Goal: Task Accomplishment & Management: Complete application form

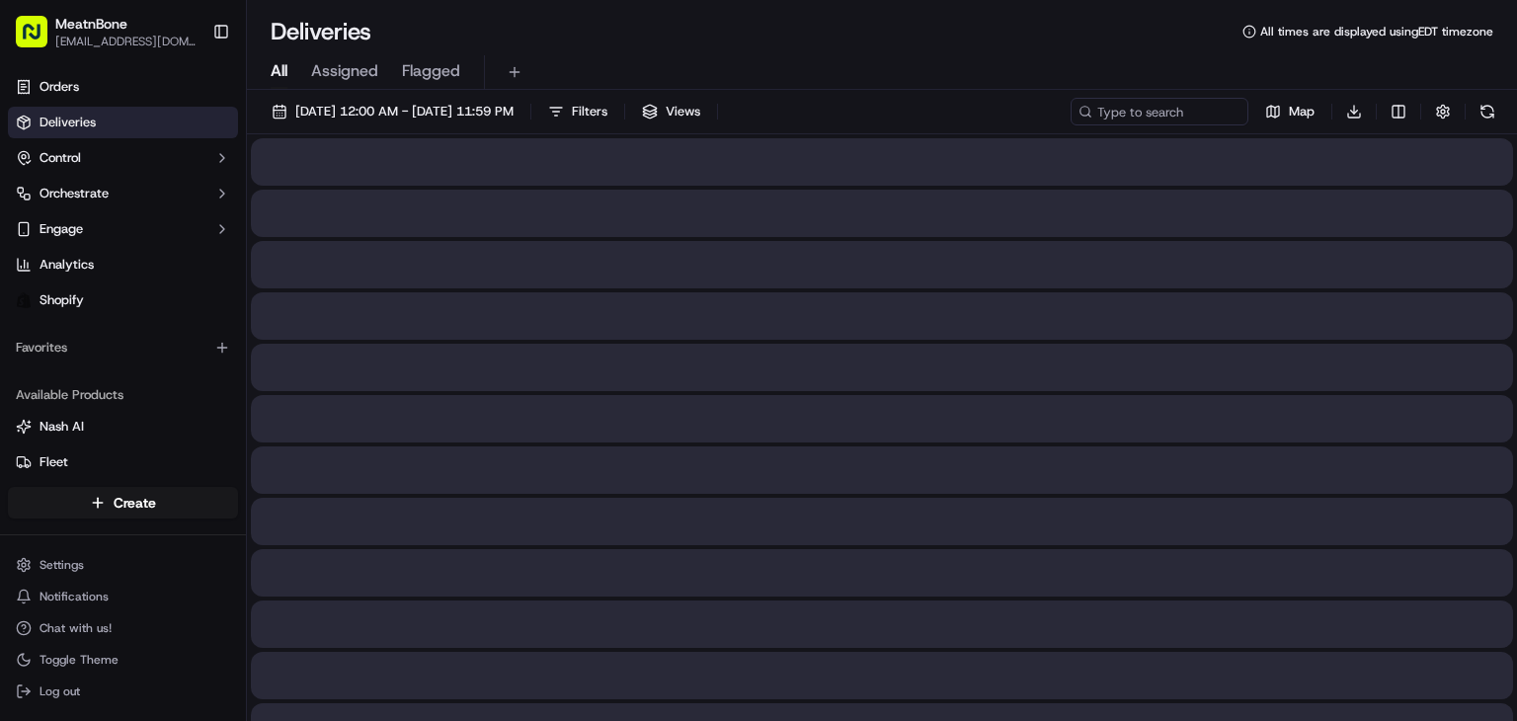
click at [367, 72] on span "Assigned" at bounding box center [344, 71] width 67 height 24
click at [369, 64] on span "Assigned" at bounding box center [344, 71] width 67 height 24
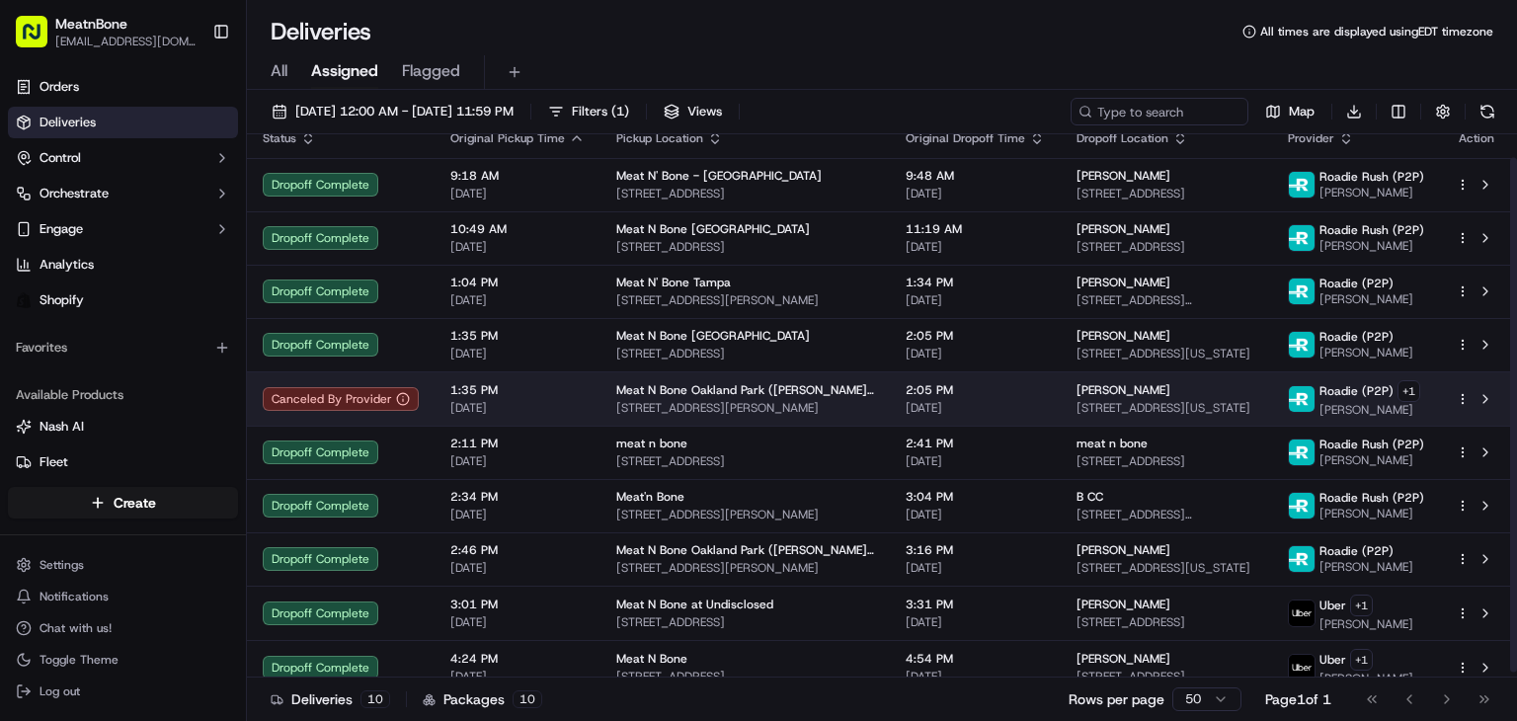
scroll to position [31, 0]
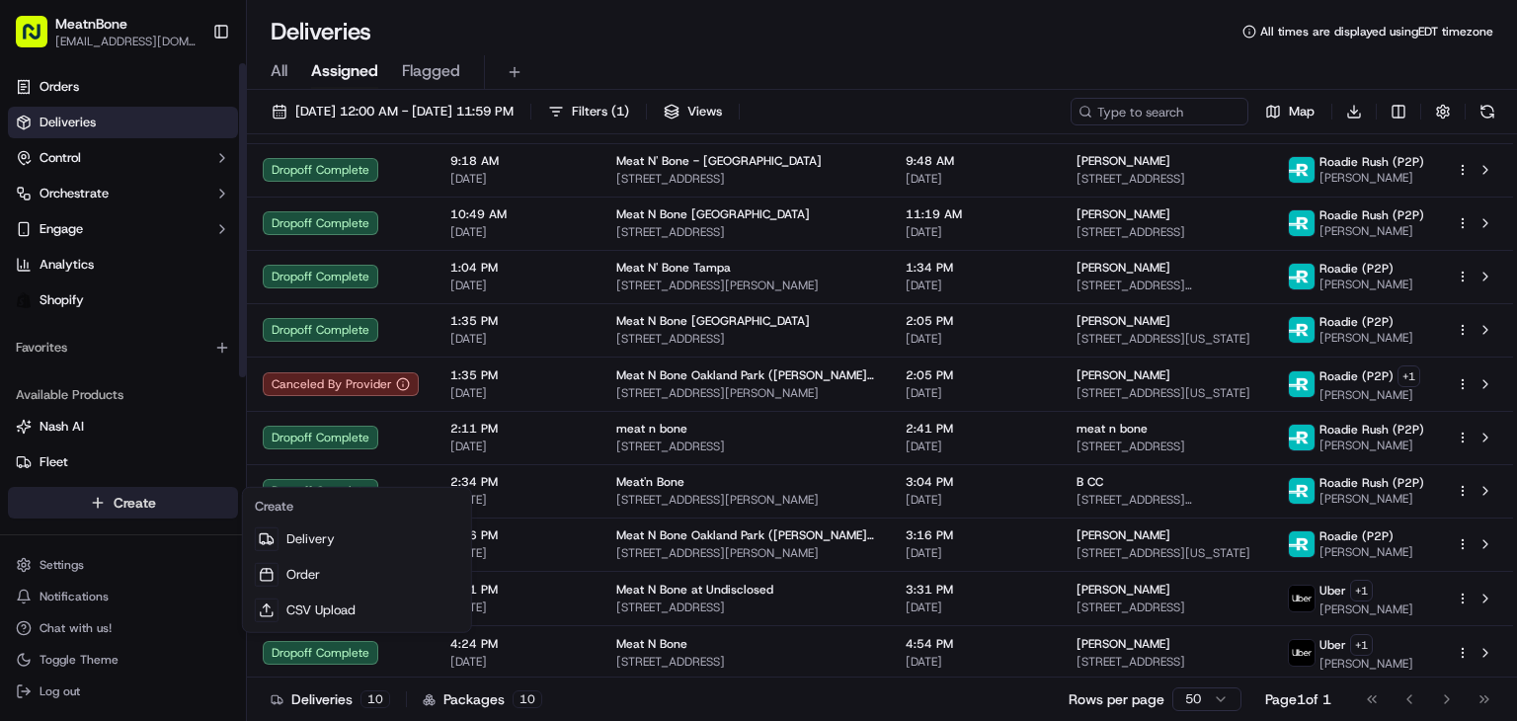
click at [108, 496] on html "MeatnBone orders@meatnbone.com Toggle Sidebar Orders Deliveries Control Orchest…" at bounding box center [758, 360] width 1517 height 721
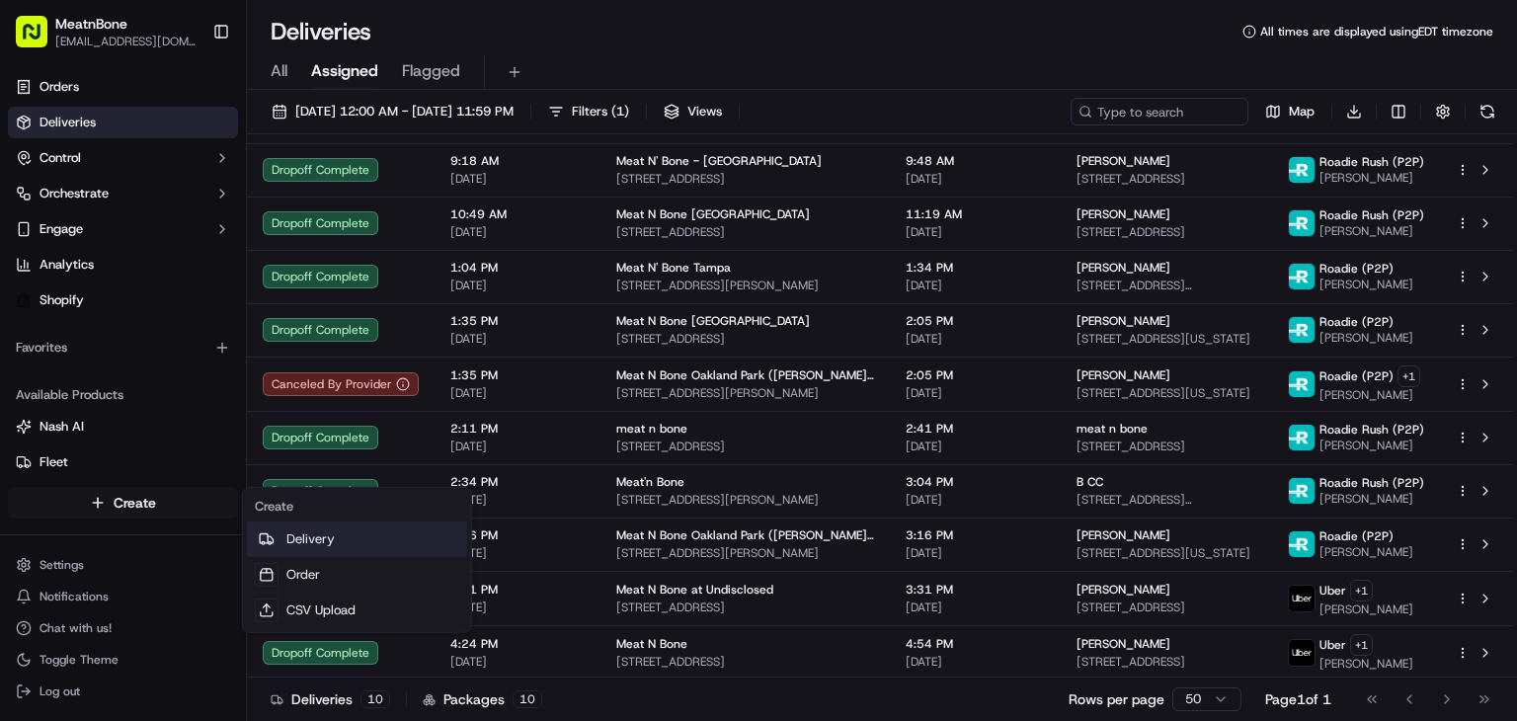
drag, startPoint x: 269, startPoint y: 546, endPoint x: 325, endPoint y: 512, distance: 66.1
click at [267, 545] on icon at bounding box center [267, 539] width 16 height 16
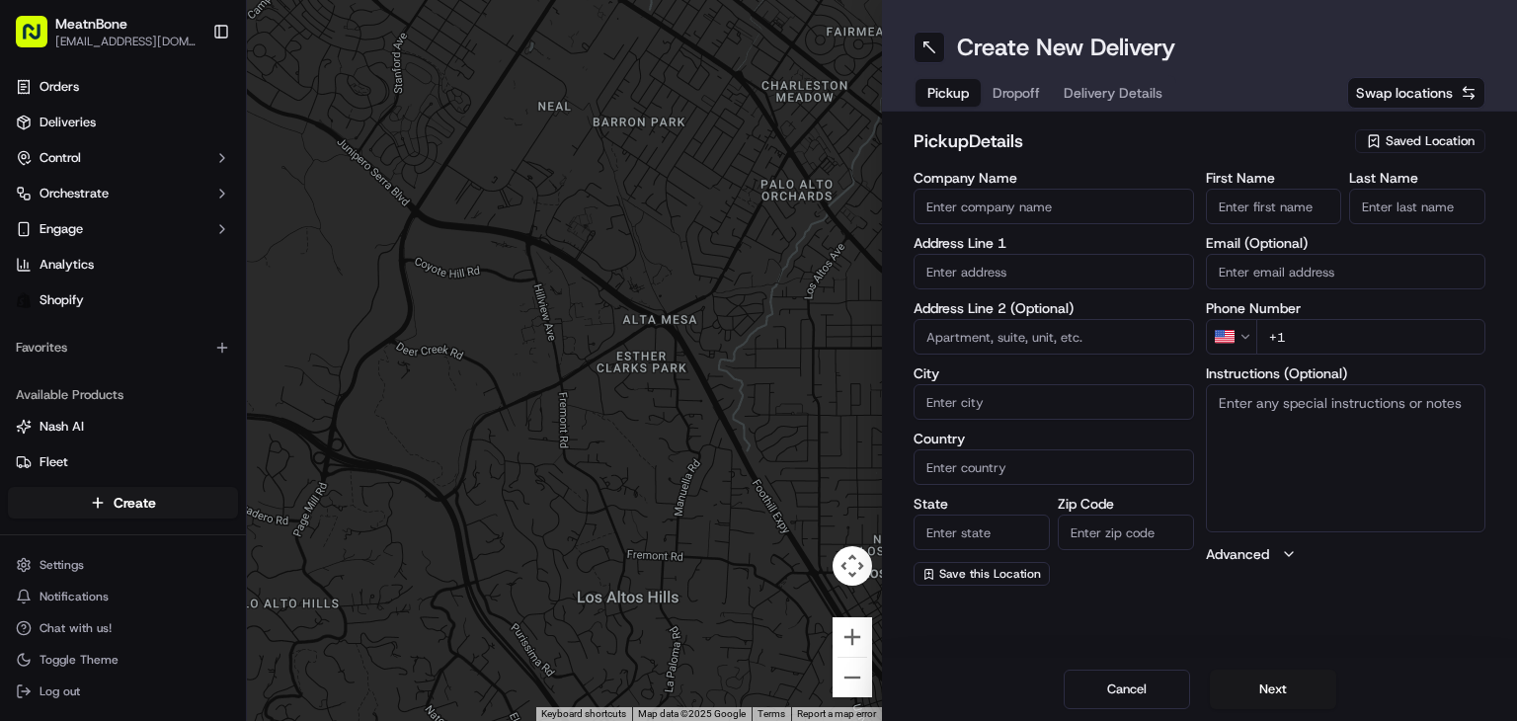
click at [1407, 147] on span "Saved Location" at bounding box center [1430, 141] width 89 height 18
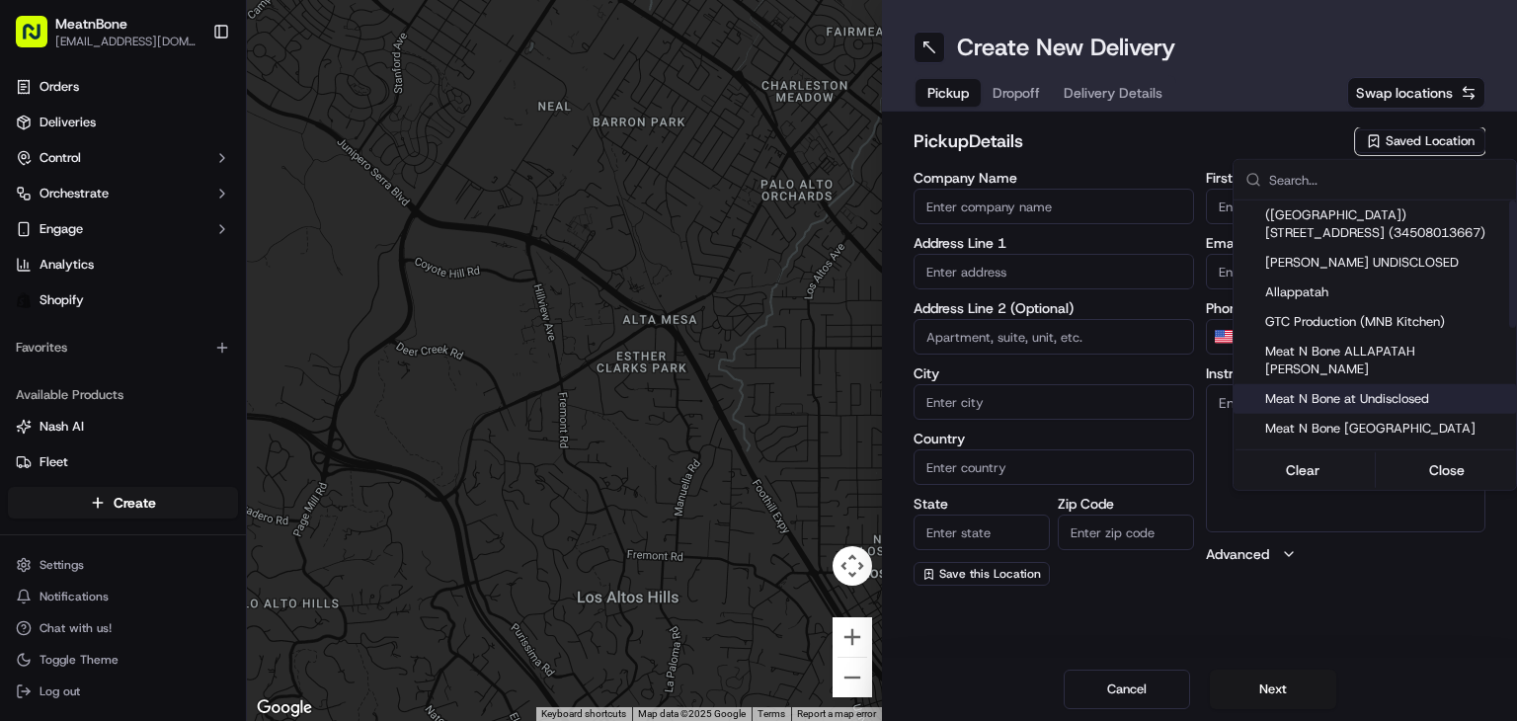
click at [1363, 390] on span "Meat N Bone at Undisclosed" at bounding box center [1386, 399] width 243 height 18
type input "Meat N Bone at Undisclosed"
type input "2207 Coral Wy"
type input "Coral Gables"
type input "US"
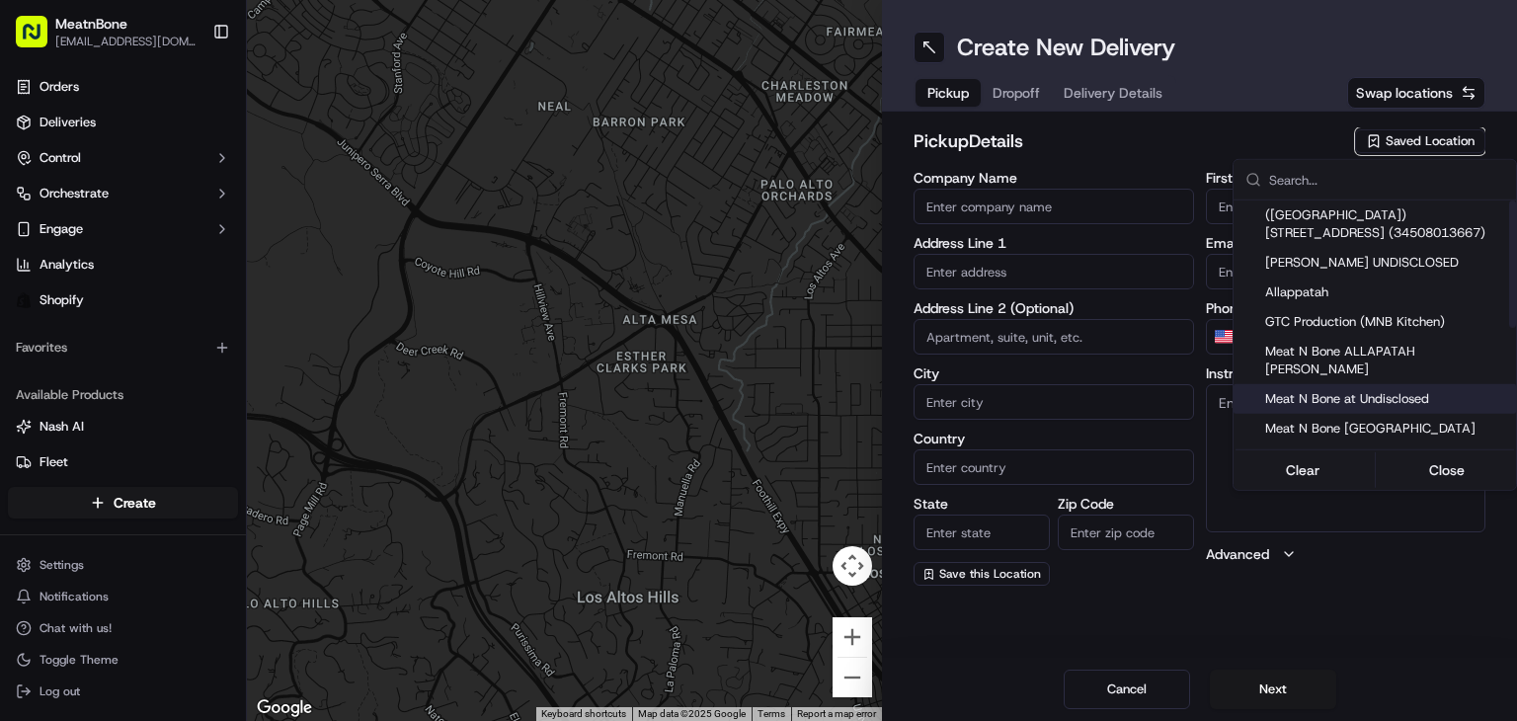
type input "FL"
type input "33145"
type input "Meat N"
type input "Bone"
type input "+1 786 633 6179"
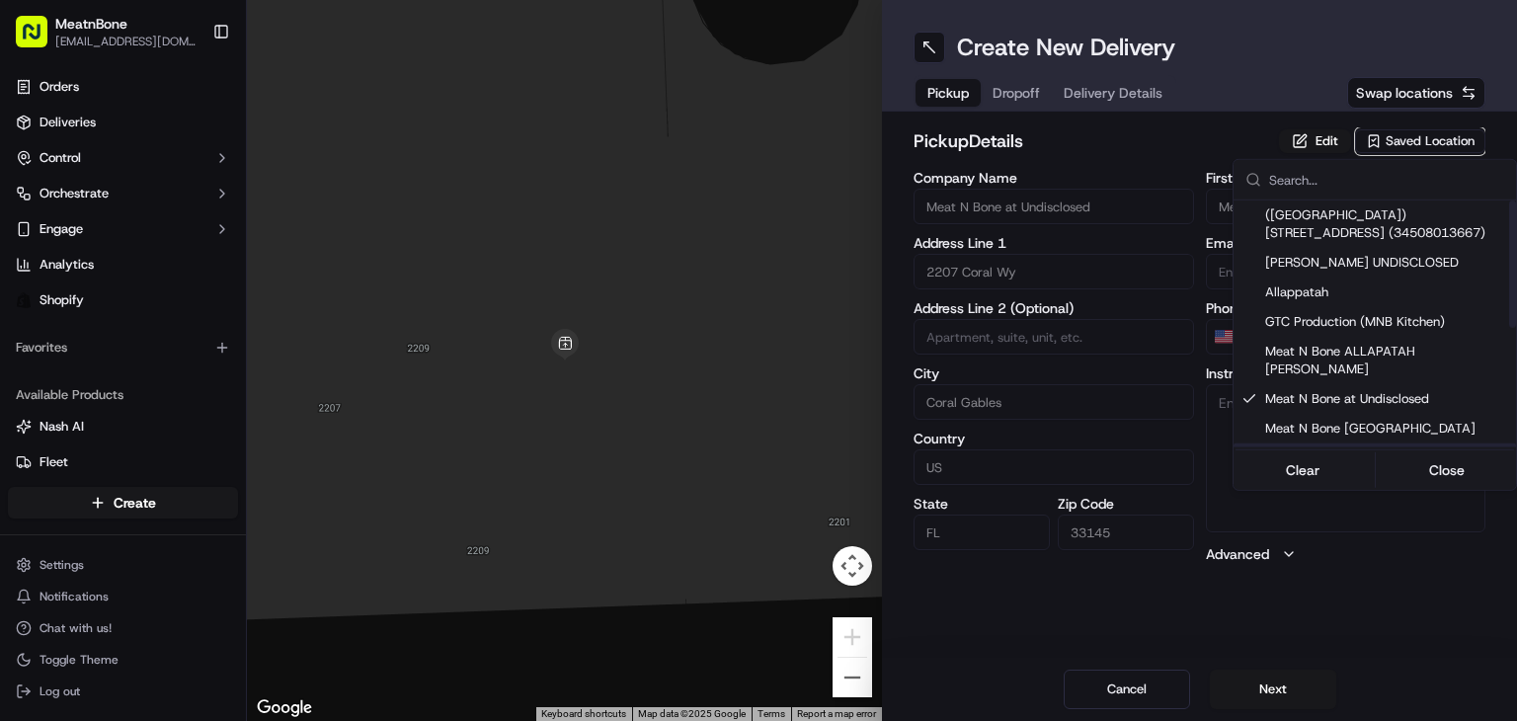
click at [1260, 683] on html "MeatnBone orders@meatnbone.com Toggle Sidebar Orders Deliveries Control Orchest…" at bounding box center [758, 360] width 1517 height 721
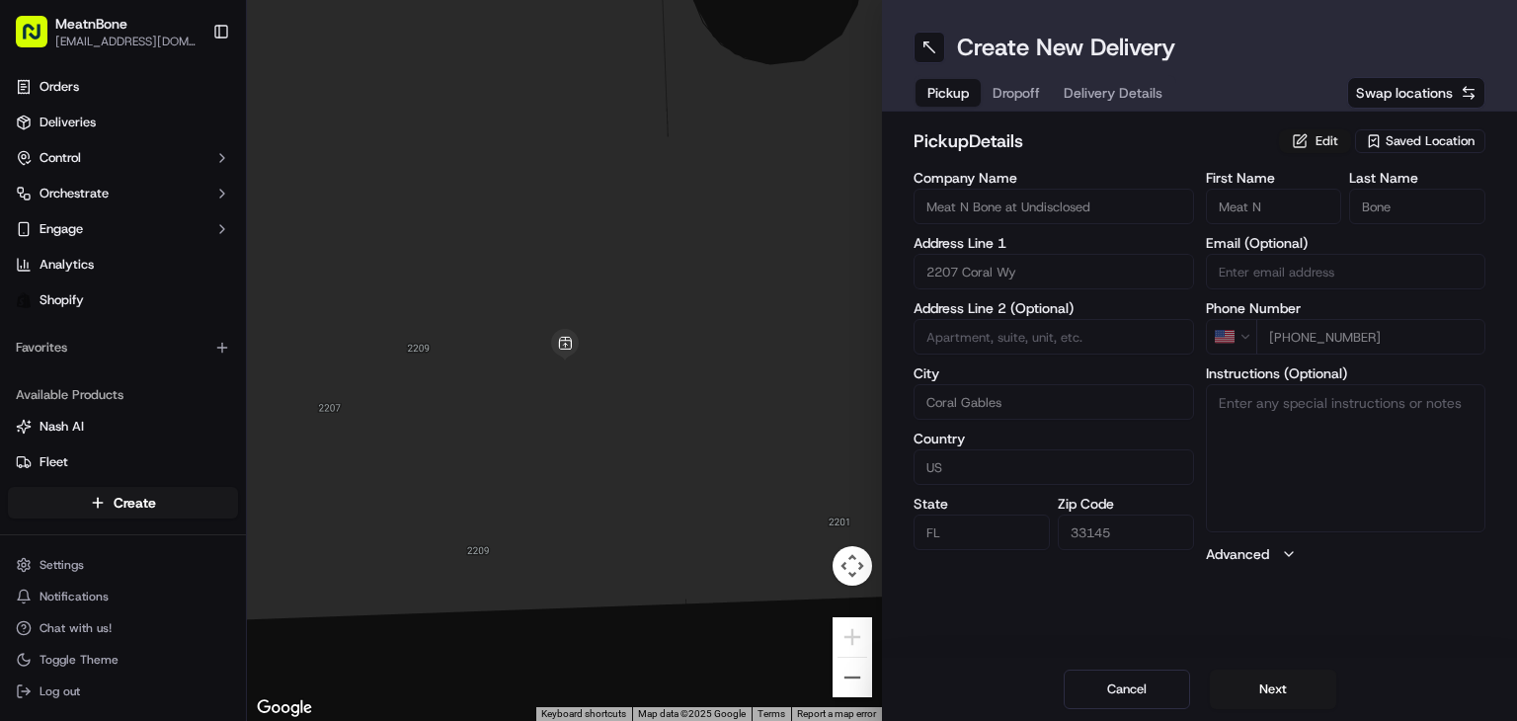
click at [1300, 130] on button "Edit" at bounding box center [1315, 141] width 72 height 24
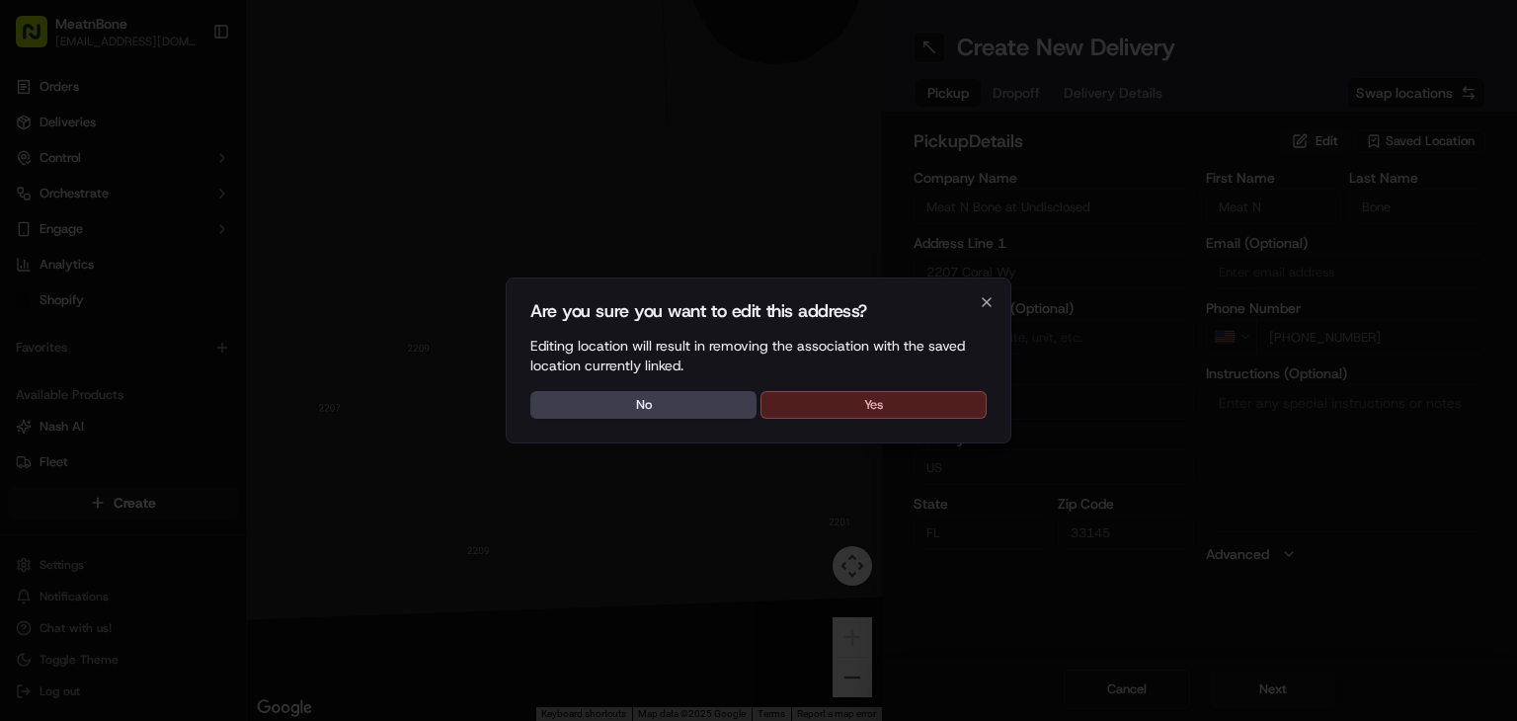
drag, startPoint x: 888, startPoint y: 384, endPoint x: 885, endPoint y: 396, distance: 12.2
click at [888, 385] on div "Are you sure you want to edit this address? Editing location will result in rem…" at bounding box center [759, 361] width 506 height 166
click at [885, 399] on button "Yes" at bounding box center [874, 405] width 226 height 28
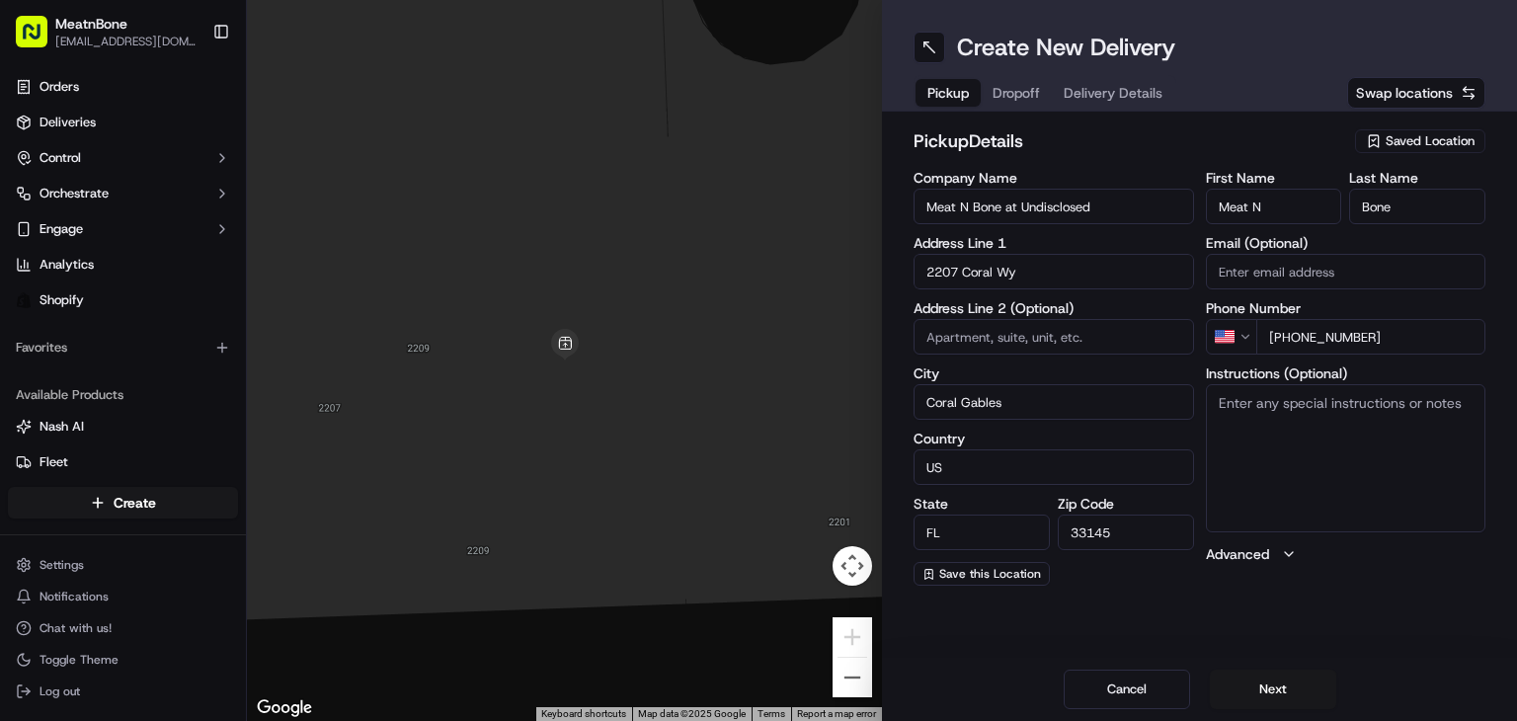
drag, startPoint x: 1006, startPoint y: 202, endPoint x: 1124, endPoint y: 214, distance: 119.1
click at [1124, 214] on input "Meat N Bone at Undisclosed" at bounding box center [1054, 207] width 281 height 36
type input "Meat N Bone"
click at [1288, 686] on button "Next" at bounding box center [1273, 690] width 126 height 40
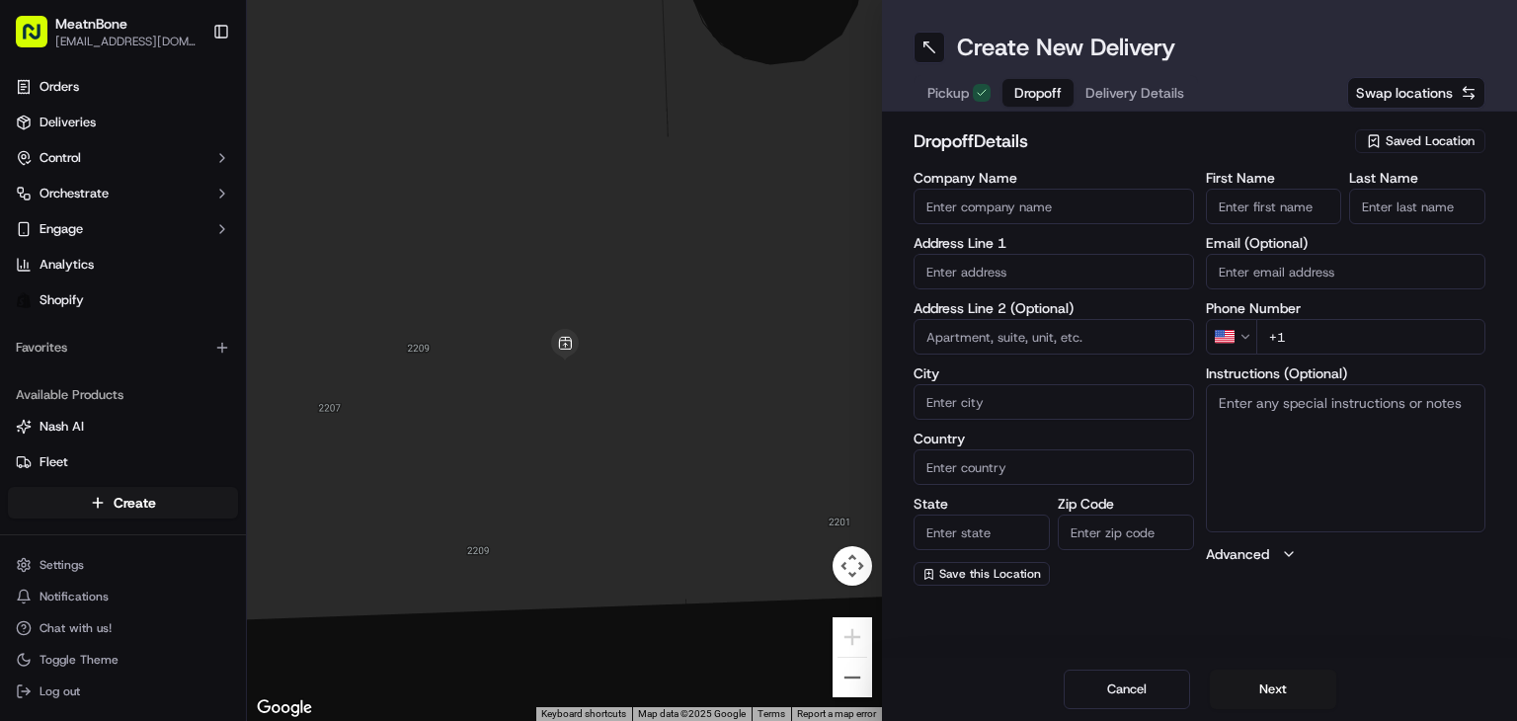
click at [936, 271] on input "text" at bounding box center [1054, 272] width 281 height 36
paste input "555 Northeast 34th Street 2701"
click at [936, 271] on input "555 Northeast 34th Street 2701" at bounding box center [1054, 272] width 281 height 36
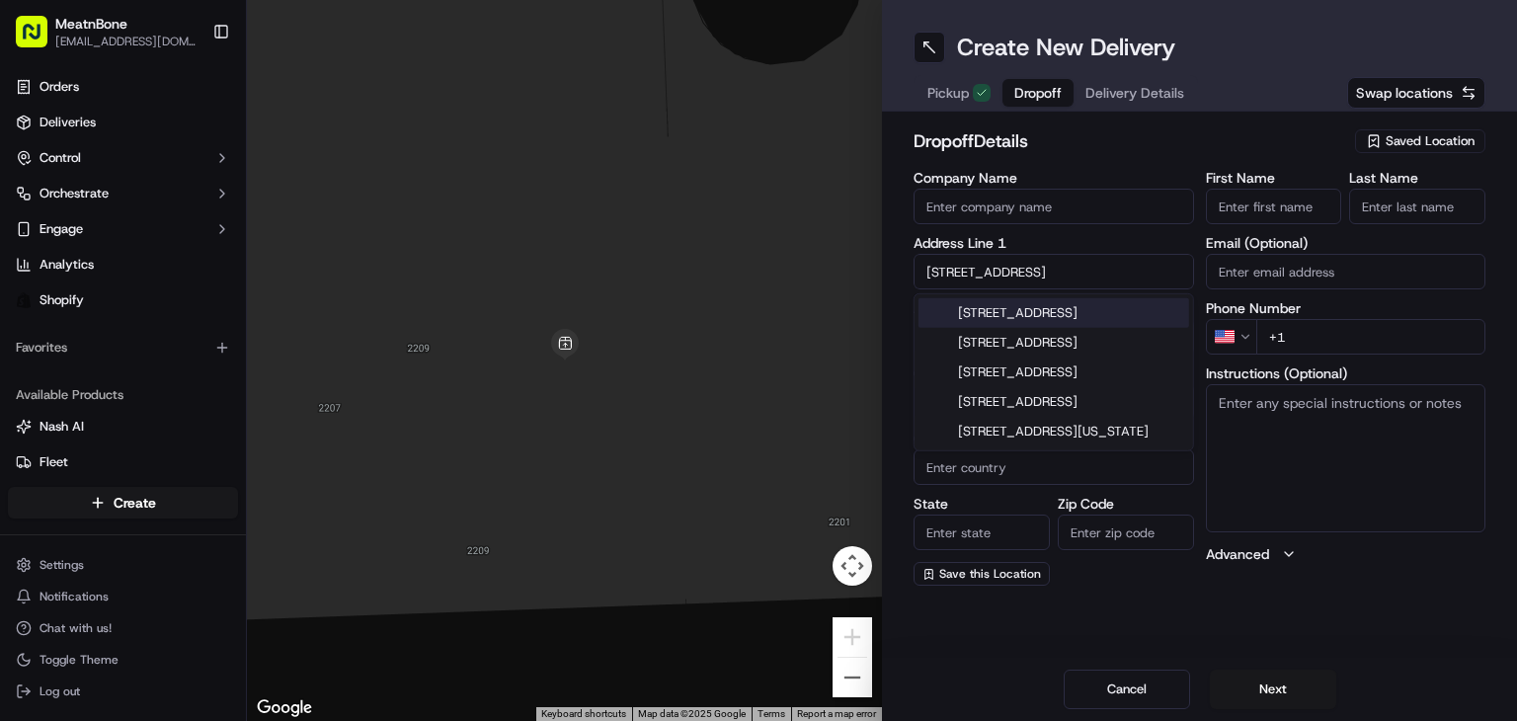
click at [1114, 322] on div "555 Northeast 34th Street #2701, Miami, FL" at bounding box center [1054, 313] width 271 height 30
type input "[STREET_ADDRESS]"
type input "Unit 2701"
type input "Miami"
type input "United States"
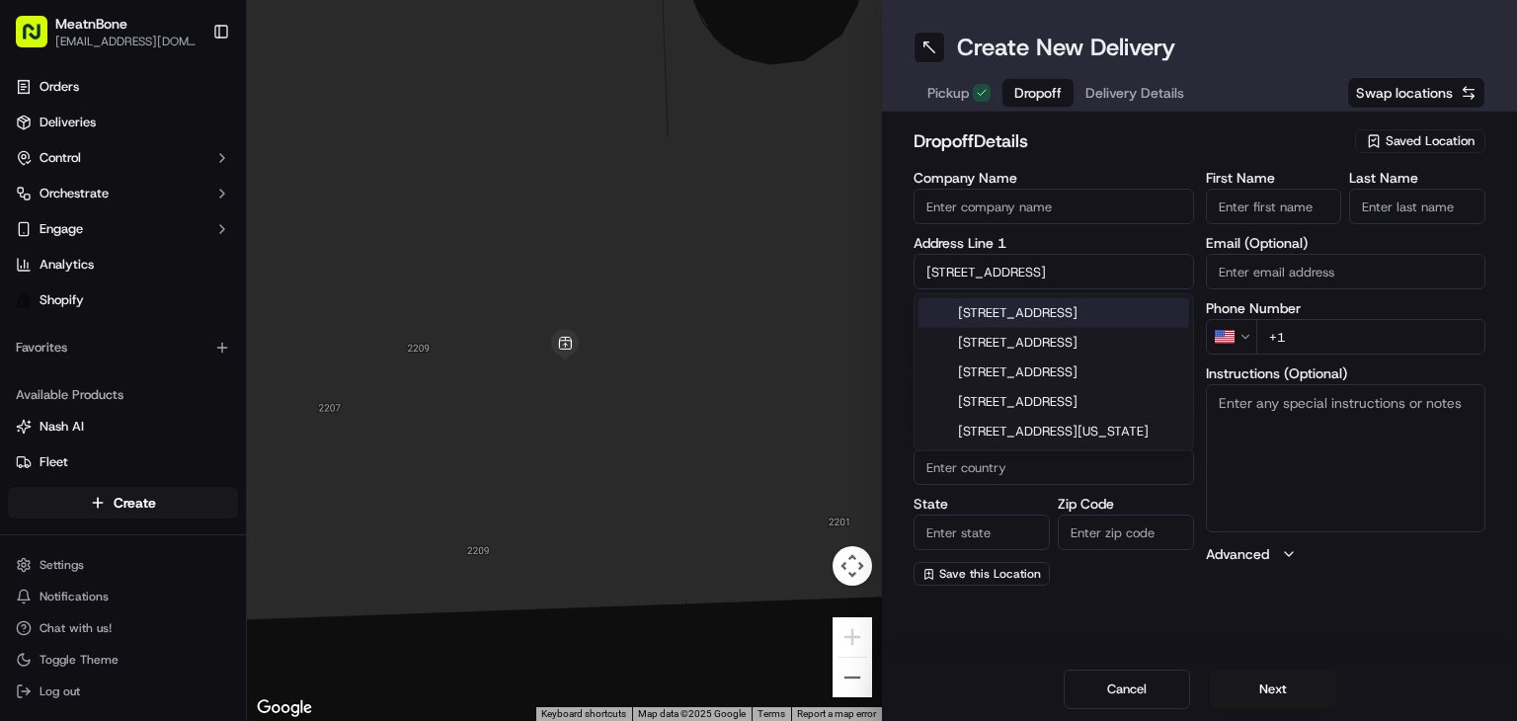
type input "FL"
type input "33137"
type input "555 Northeast 34th Street"
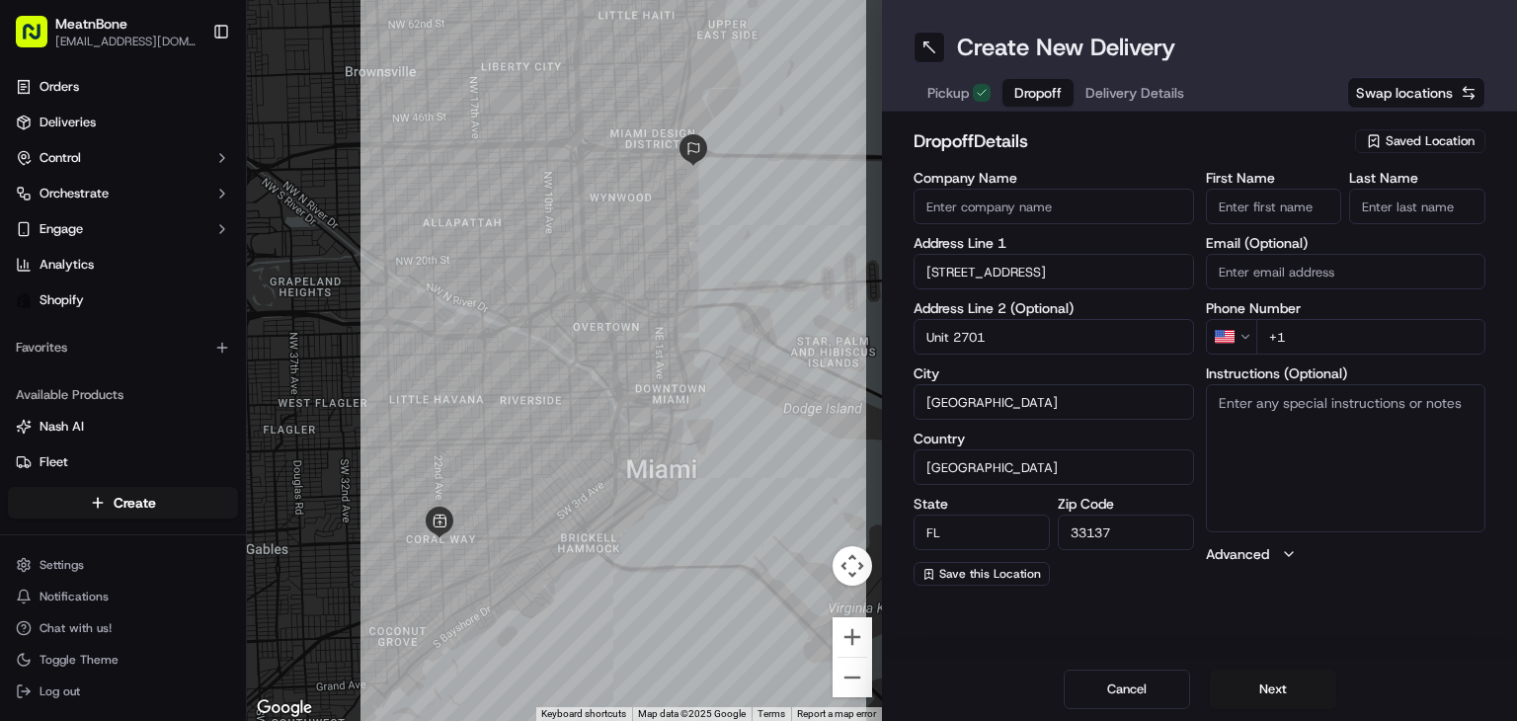
click at [1295, 650] on div "Create New Delivery Pickup Dropoff Delivery Details Swap locations dropoff Deta…" at bounding box center [1199, 360] width 635 height 721
click at [1258, 686] on button "Next" at bounding box center [1273, 690] width 126 height 40
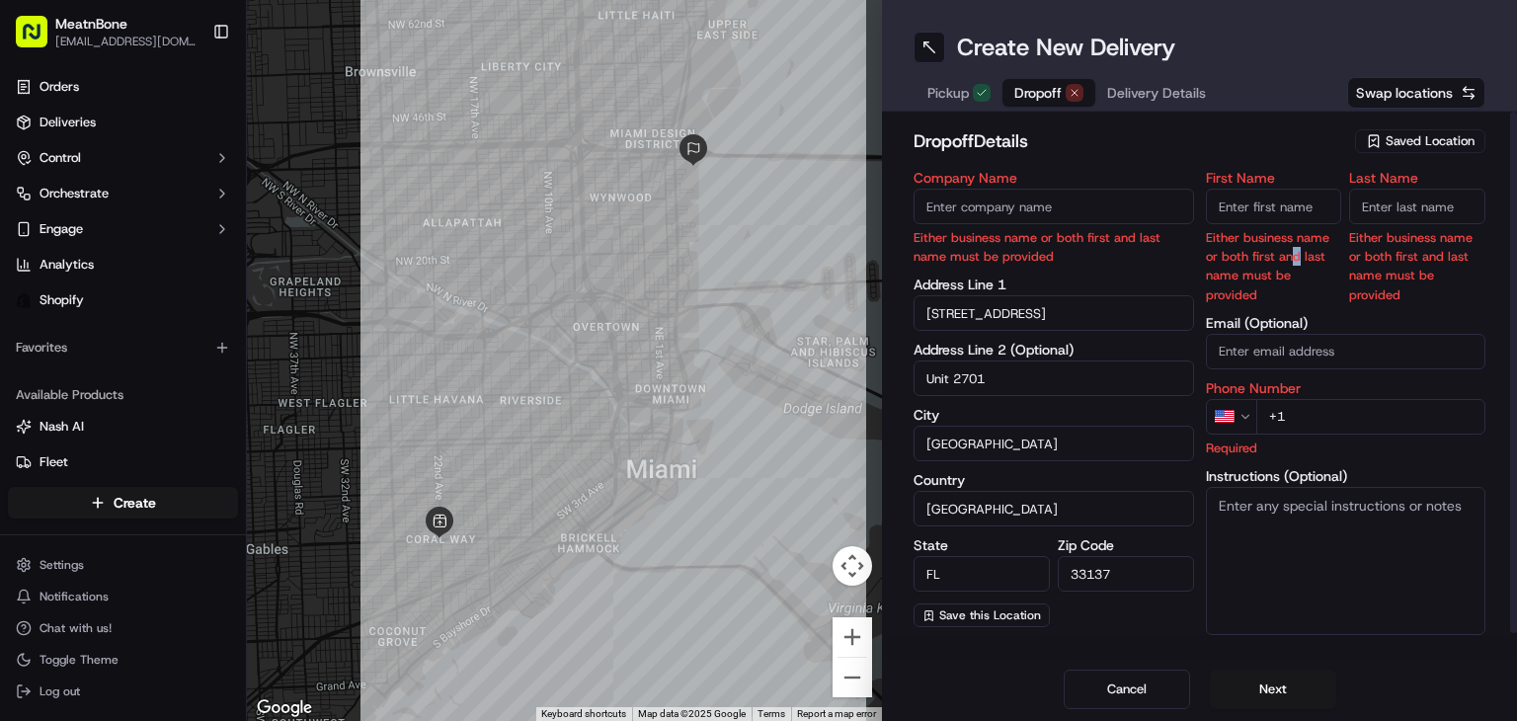
drag, startPoint x: 1296, startPoint y: 250, endPoint x: 1300, endPoint y: 214, distance: 35.8
click at [1294, 244] on p "Either business name or both first and last name must be provided" at bounding box center [1274, 266] width 136 height 76
click at [1301, 207] on input "First Name" at bounding box center [1274, 207] width 136 height 36
paste input "[PERSON_NAME]"
drag, startPoint x: 1267, startPoint y: 212, endPoint x: 1331, endPoint y: 196, distance: 65.4
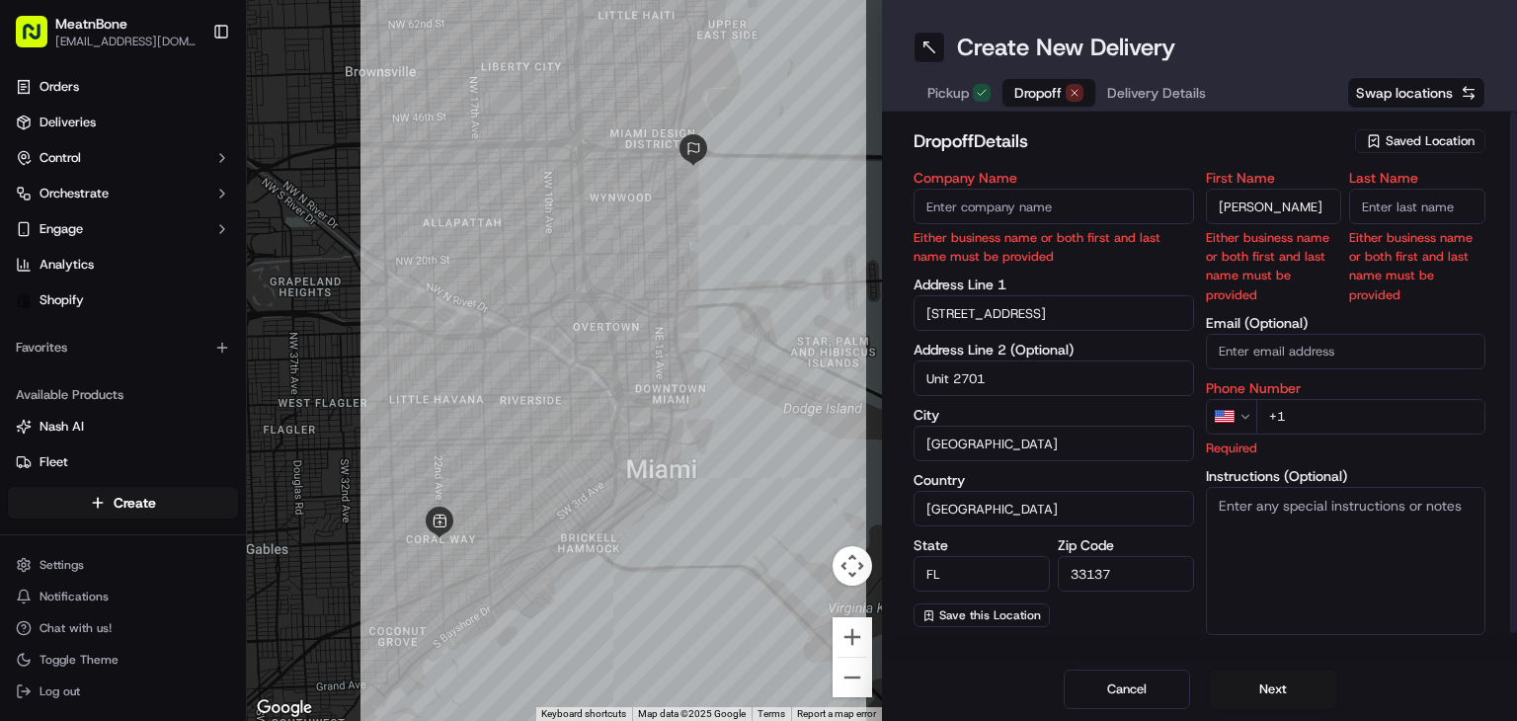
click at [1331, 196] on input "[PERSON_NAME]" at bounding box center [1274, 207] width 136 height 36
type input "Daniella"
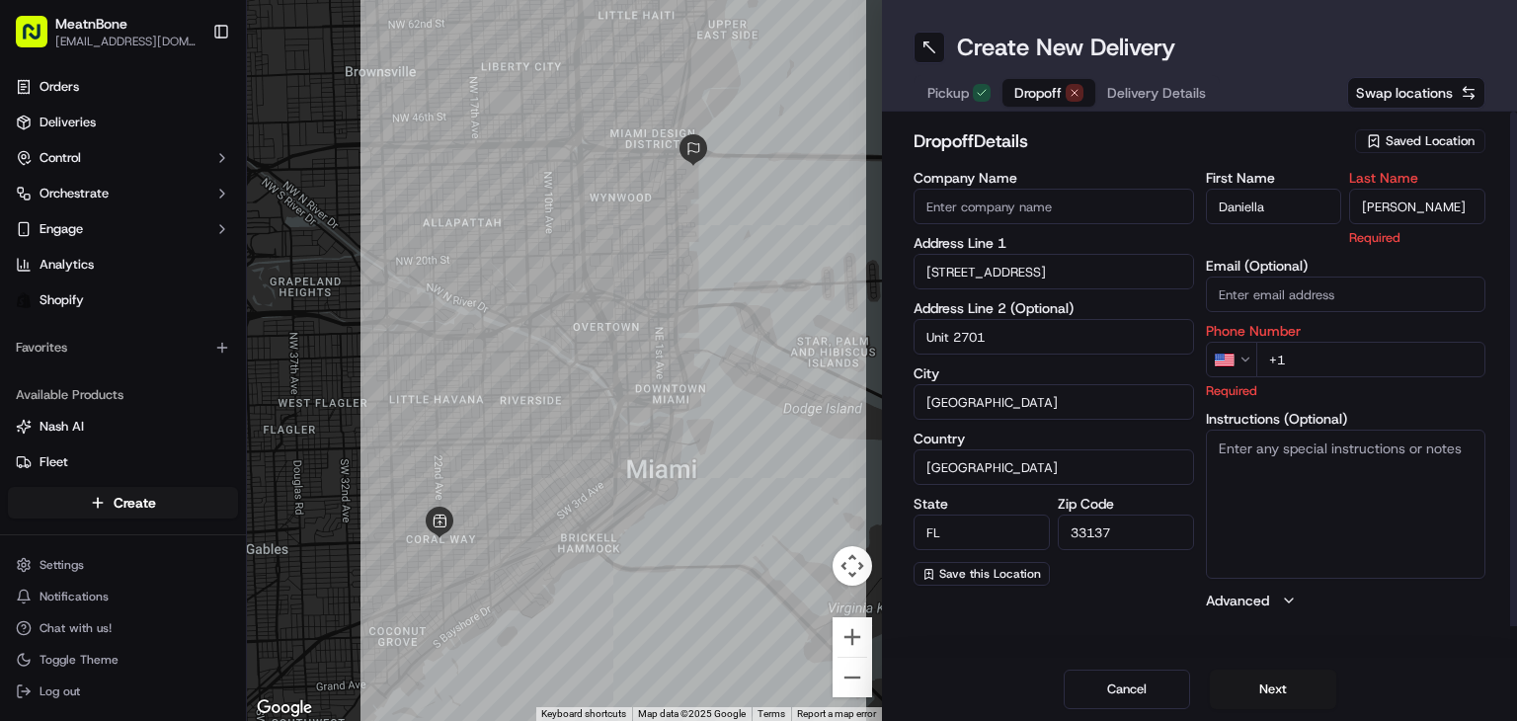
type input "Espinoza"
click at [1316, 156] on div "dropoff Details Saved Location" at bounding box center [1200, 145] width 572 height 36
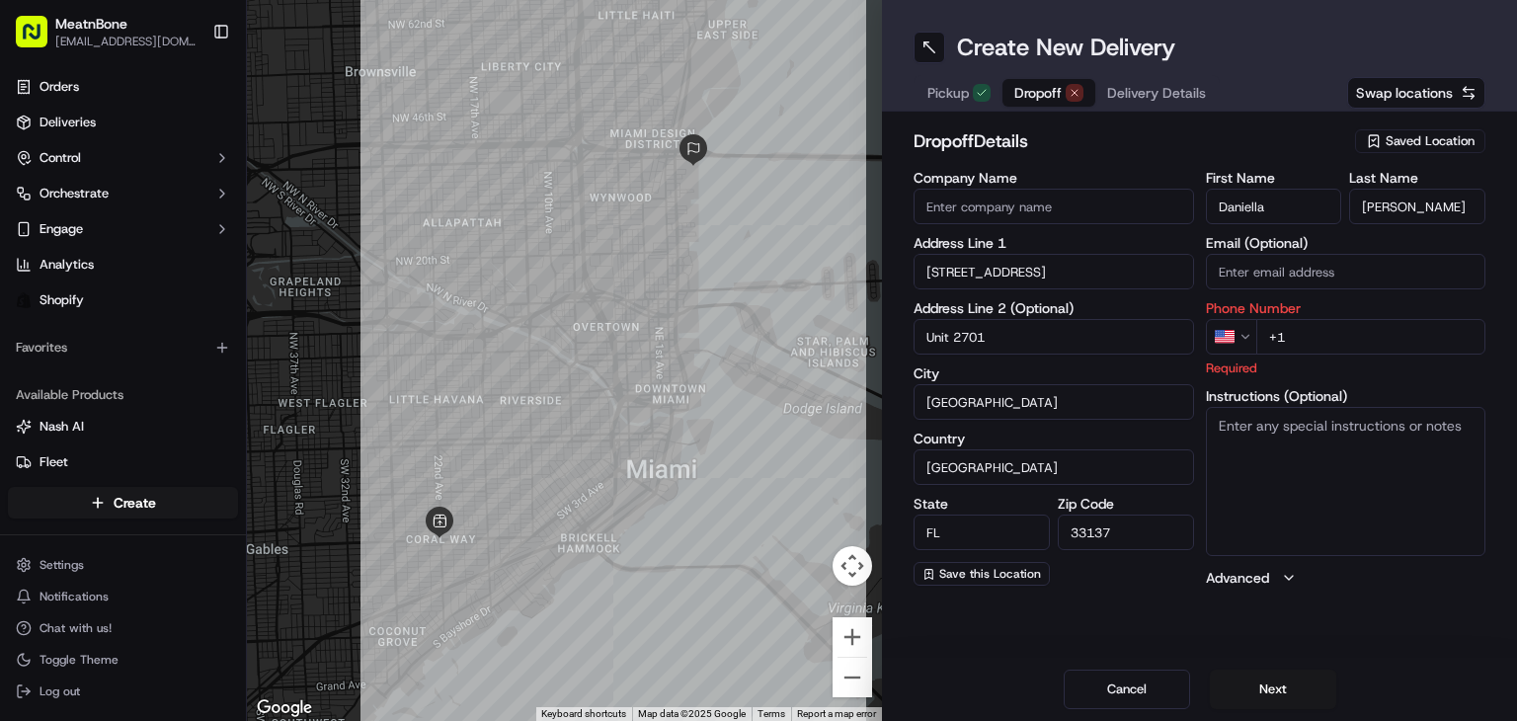
click at [1330, 332] on input "+1" at bounding box center [1371, 337] width 230 height 36
paste input "tel"
drag, startPoint x: 1330, startPoint y: 332, endPoint x: 1320, endPoint y: 435, distance: 103.2
click at [1324, 424] on div "First Name Daniella Last Name Espinoza Email (Optional) Phone Number US +1 Requ…" at bounding box center [1346, 379] width 281 height 417
drag, startPoint x: 1320, startPoint y: 421, endPoint x: 1335, endPoint y: 350, distance: 72.9
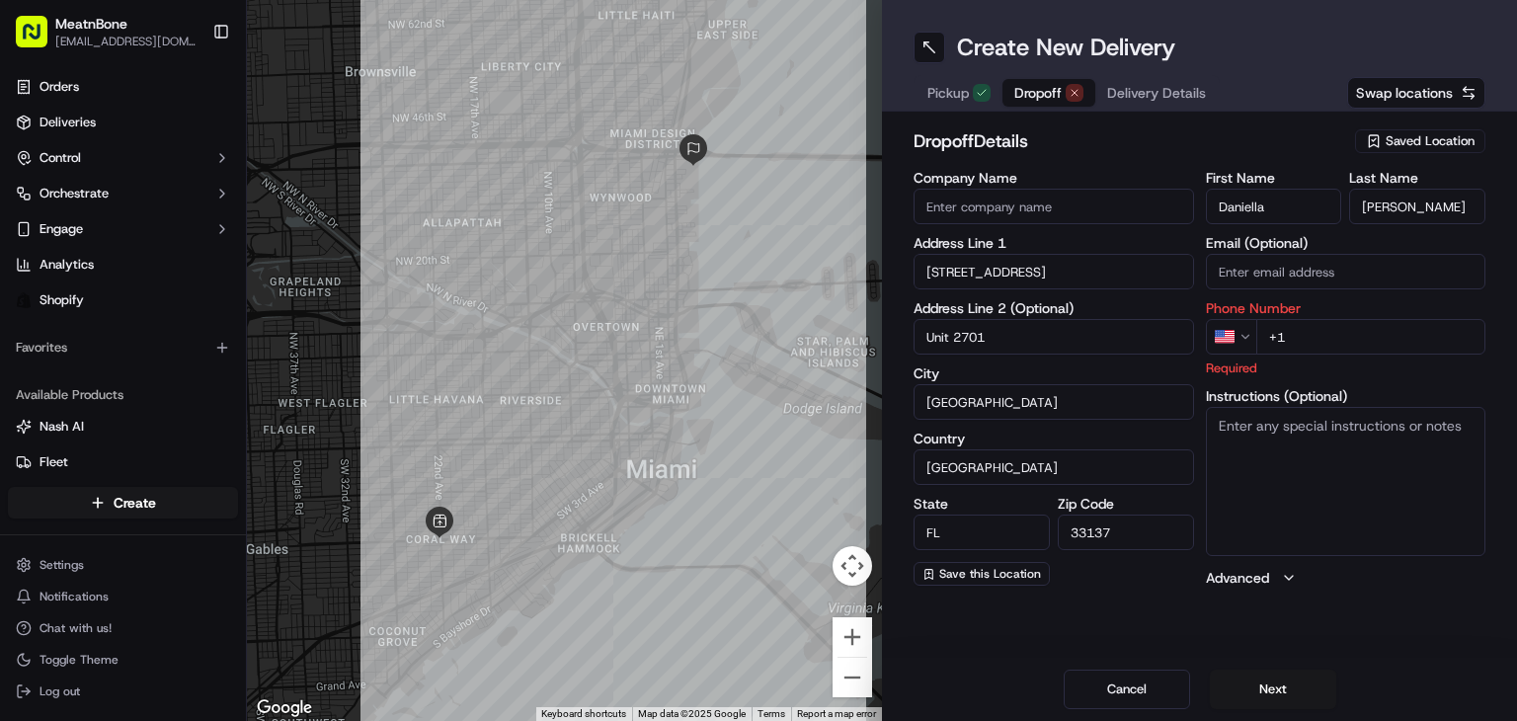
click at [1334, 354] on div "First Name Daniella Last Name Espinoza Email (Optional) Phone Number US +1 Requ…" at bounding box center [1346, 379] width 281 height 417
click at [1345, 324] on input "+1" at bounding box center [1371, 337] width 230 height 36
click at [1345, 323] on input "+1" at bounding box center [1371, 337] width 230 height 36
click at [1346, 322] on input "+1" at bounding box center [1371, 337] width 230 height 36
paste input "510 882 7492"
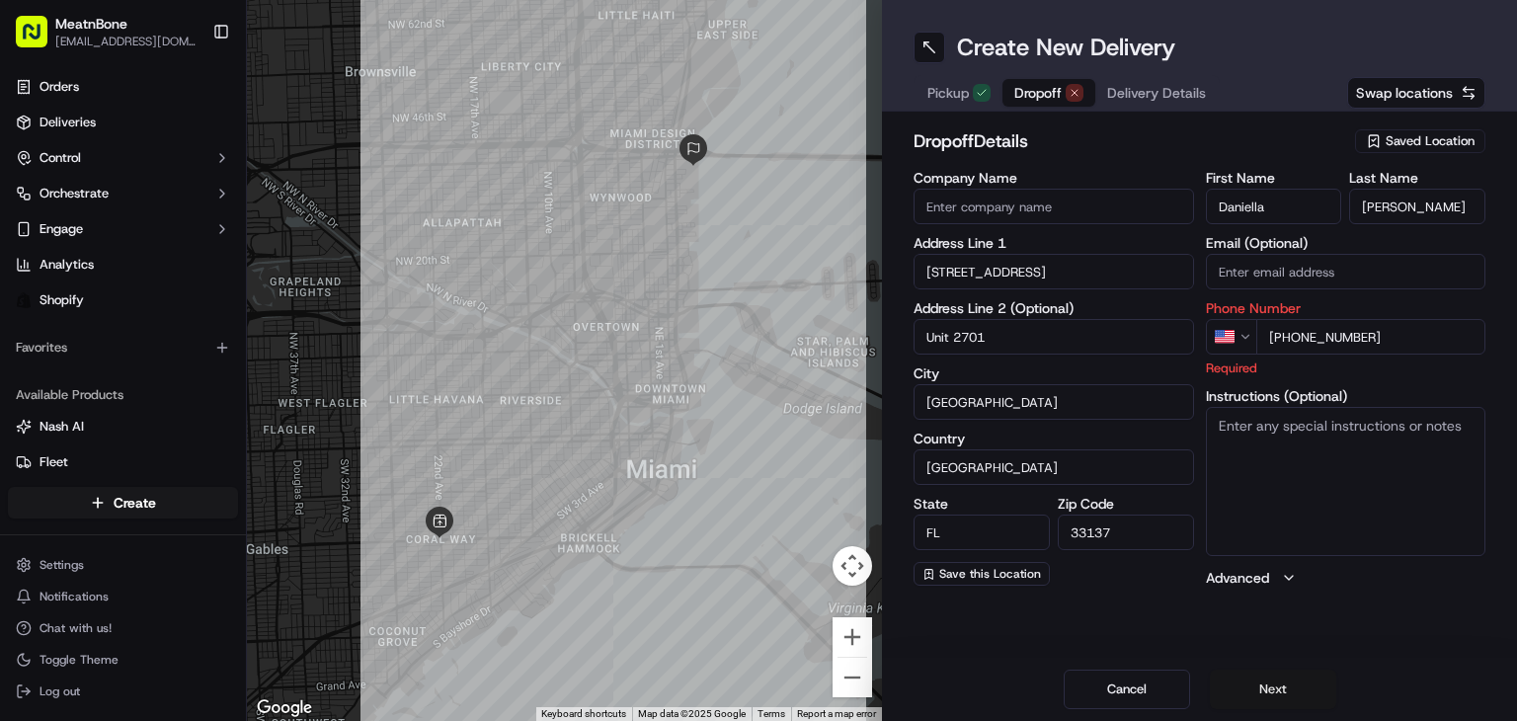
type input "+1 510 882 7492"
click at [1274, 686] on button "Next" at bounding box center [1273, 690] width 126 height 40
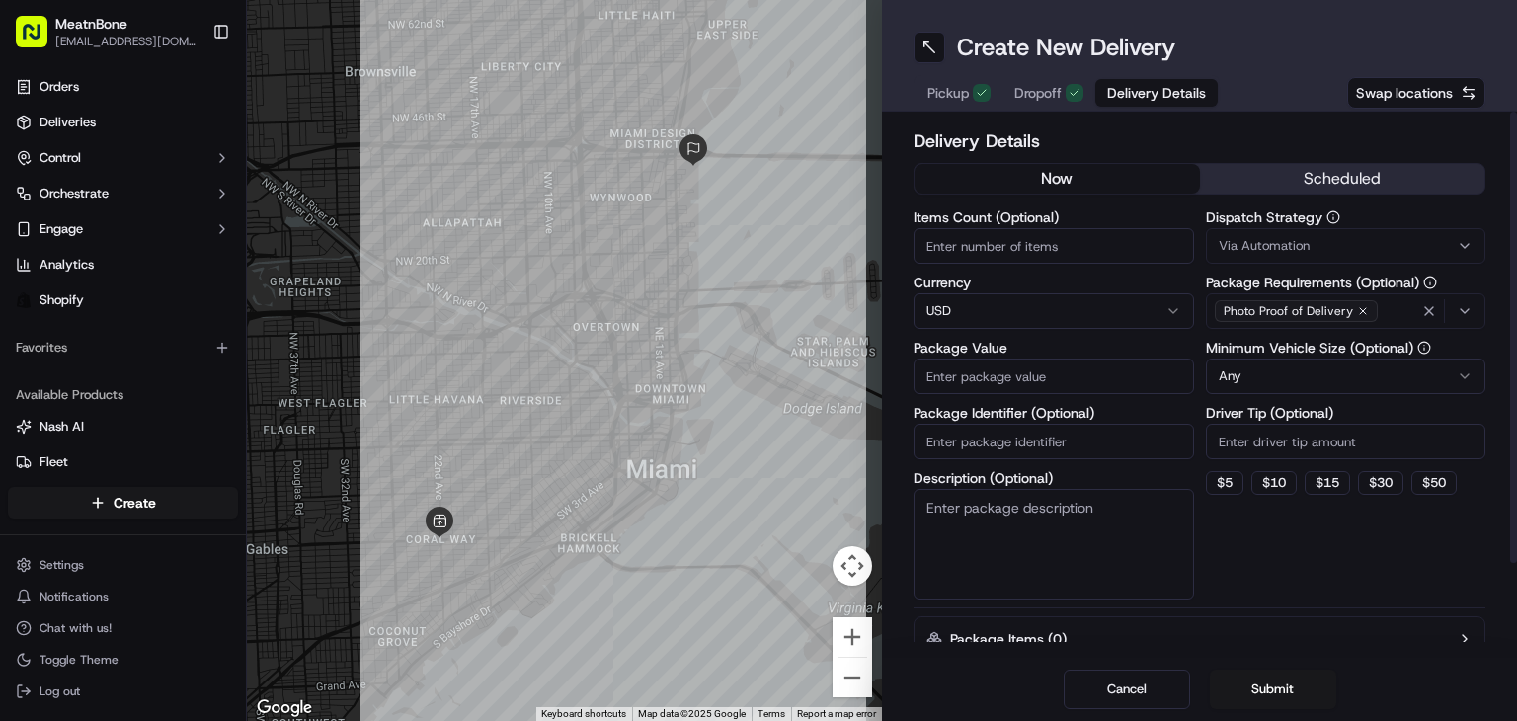
click at [1085, 364] on input "Package Value" at bounding box center [1054, 377] width 281 height 36
type input "300"
click at [1288, 686] on button "Submit" at bounding box center [1273, 690] width 126 height 40
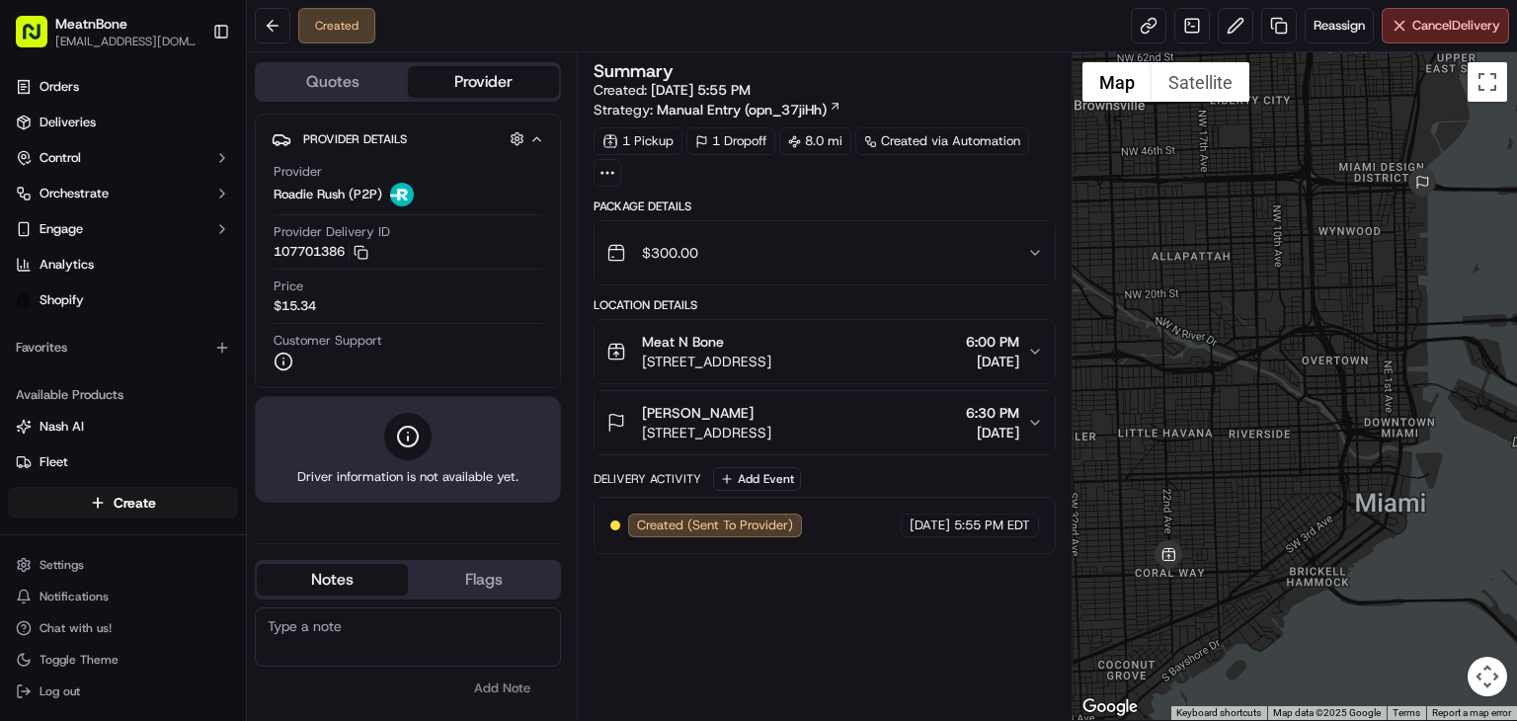
click at [1212, 33] on div "Reassign Cancel Delivery" at bounding box center [1320, 26] width 378 height 36
click at [1221, 25] on button at bounding box center [1236, 26] width 36 height 36
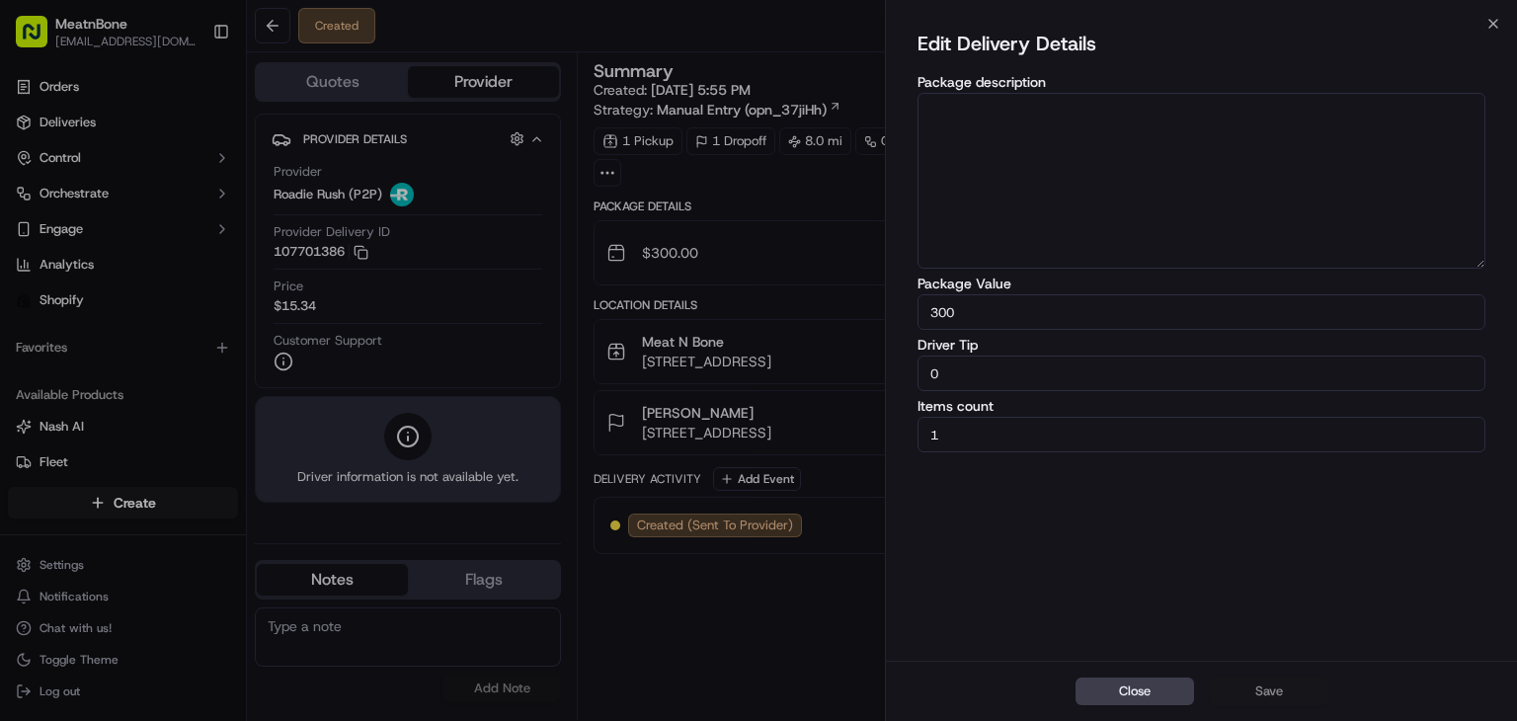
drag, startPoint x: 1147, startPoint y: 687, endPoint x: 1168, endPoint y: 667, distance: 28.6
click at [1146, 685] on button "Close" at bounding box center [1135, 692] width 119 height 28
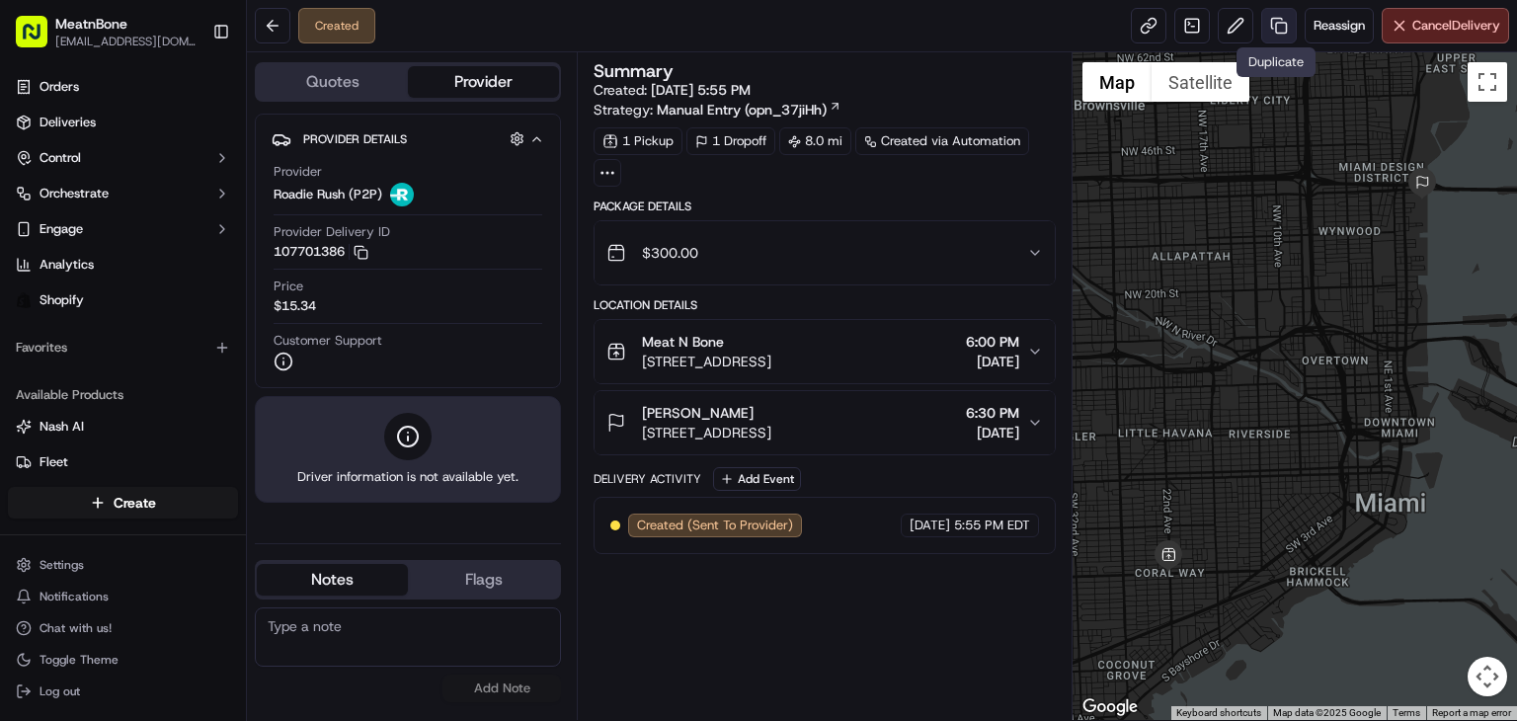
click at [1279, 19] on link at bounding box center [1279, 26] width 36 height 36
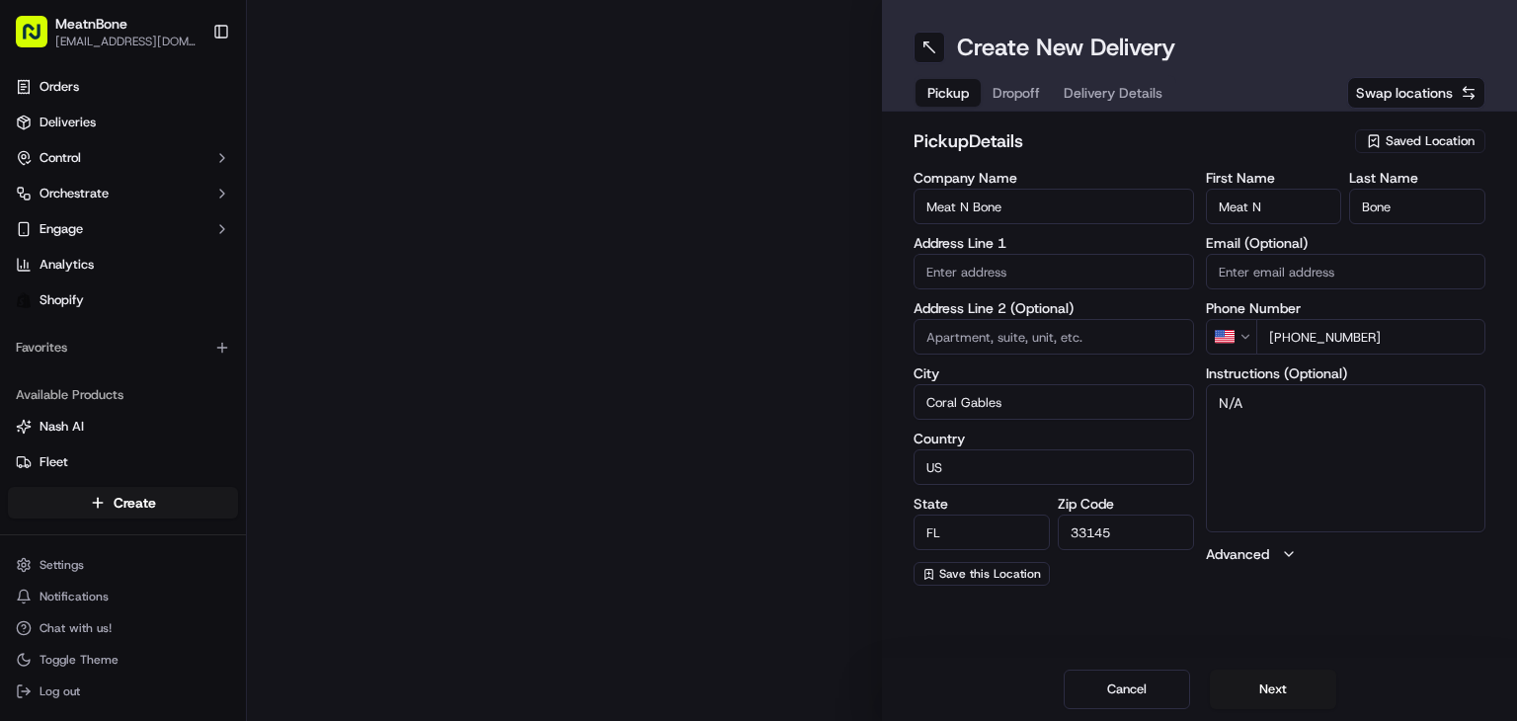
type input "2207 Coral Wy"
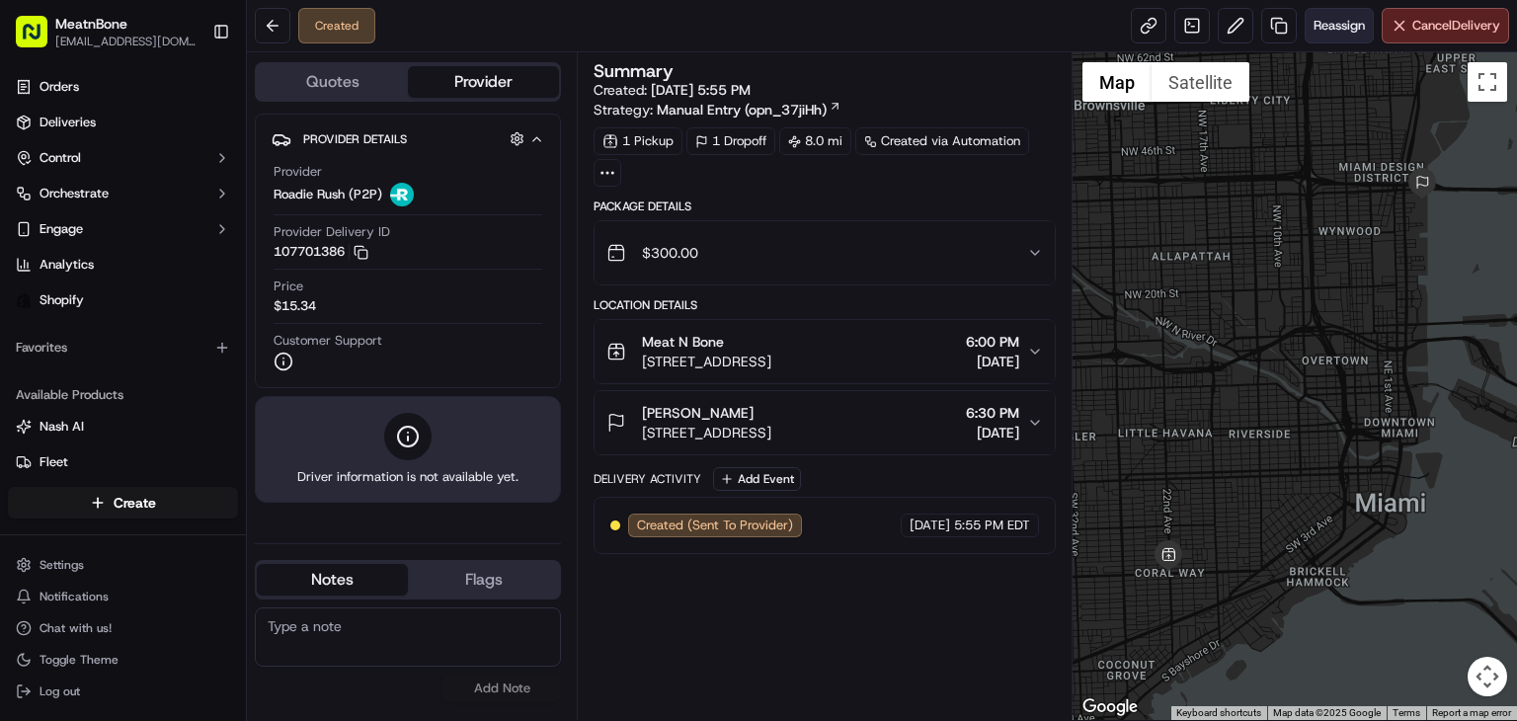
click at [1336, 21] on span "Reassign" at bounding box center [1339, 26] width 51 height 18
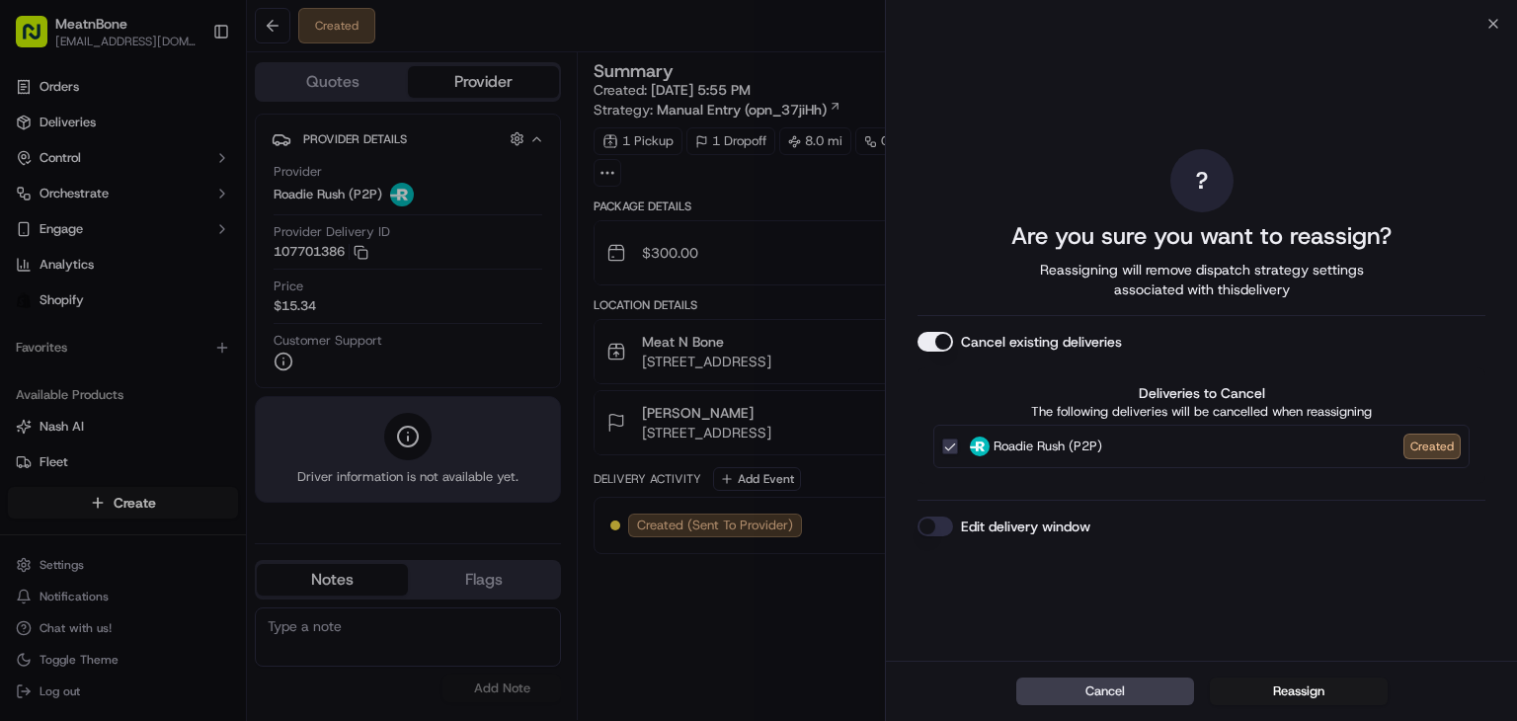
click at [1280, 678] on button "Reassign" at bounding box center [1299, 692] width 178 height 28
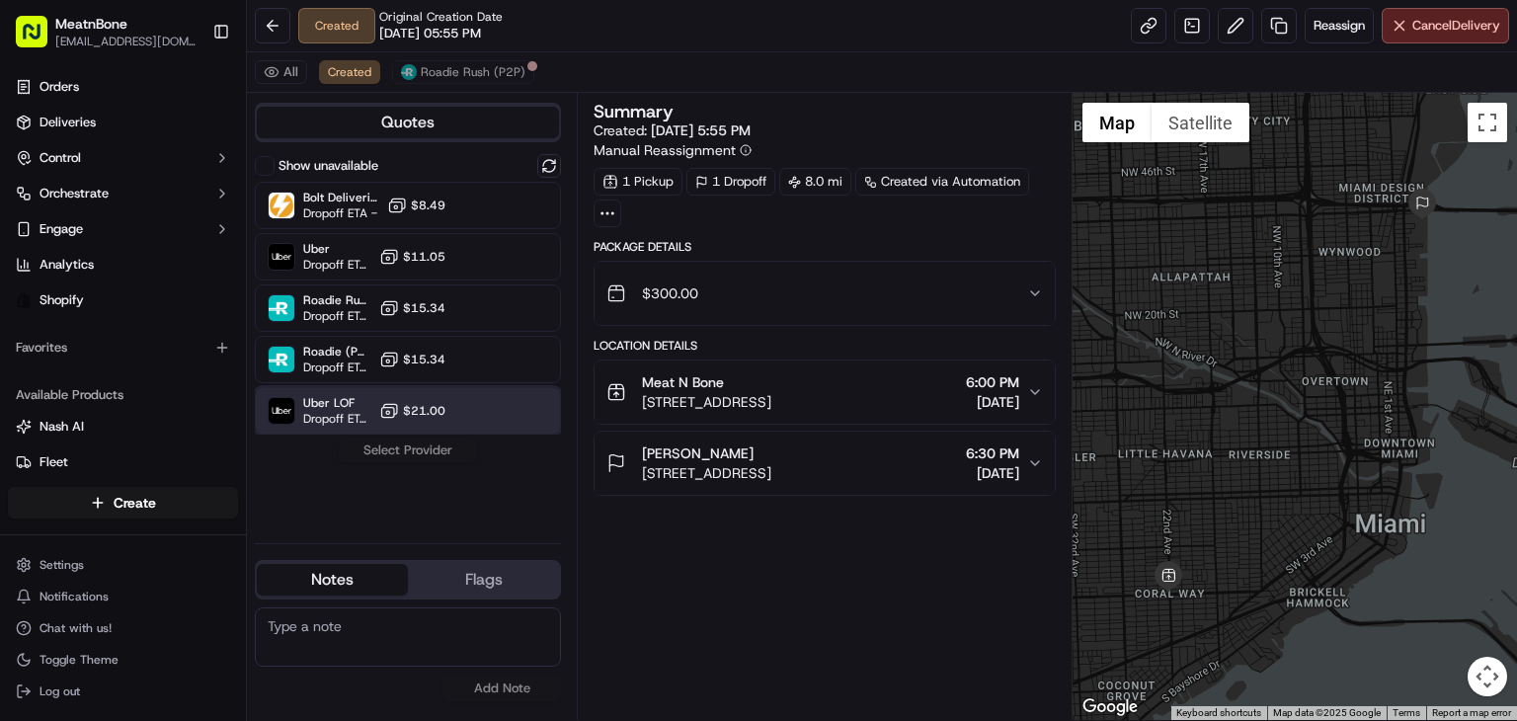
click at [519, 409] on div "Uber LOF Dropoff ETA 42 minutes $21.00" at bounding box center [408, 410] width 306 height 47
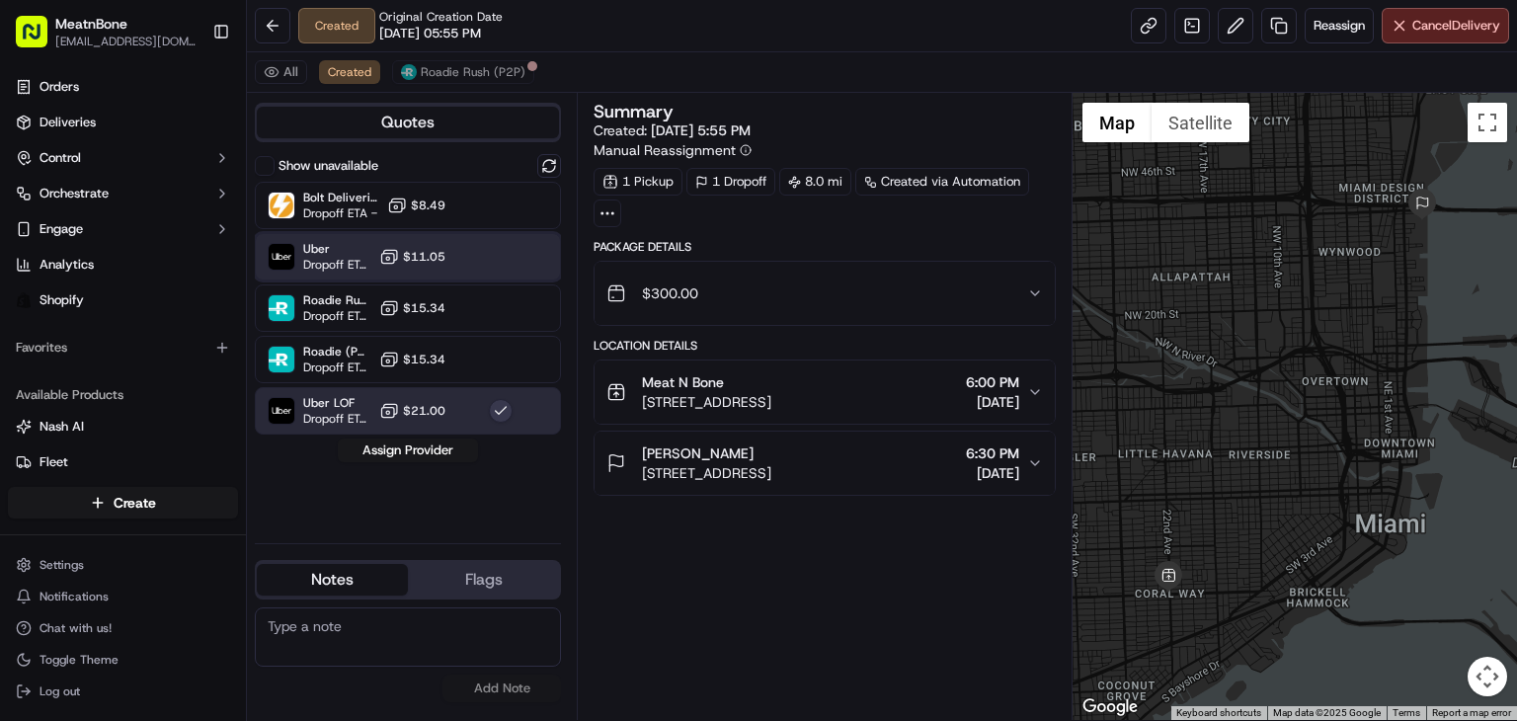
click at [495, 260] on div at bounding box center [501, 257] width 24 height 24
click at [450, 455] on button "Assign Provider" at bounding box center [408, 451] width 140 height 24
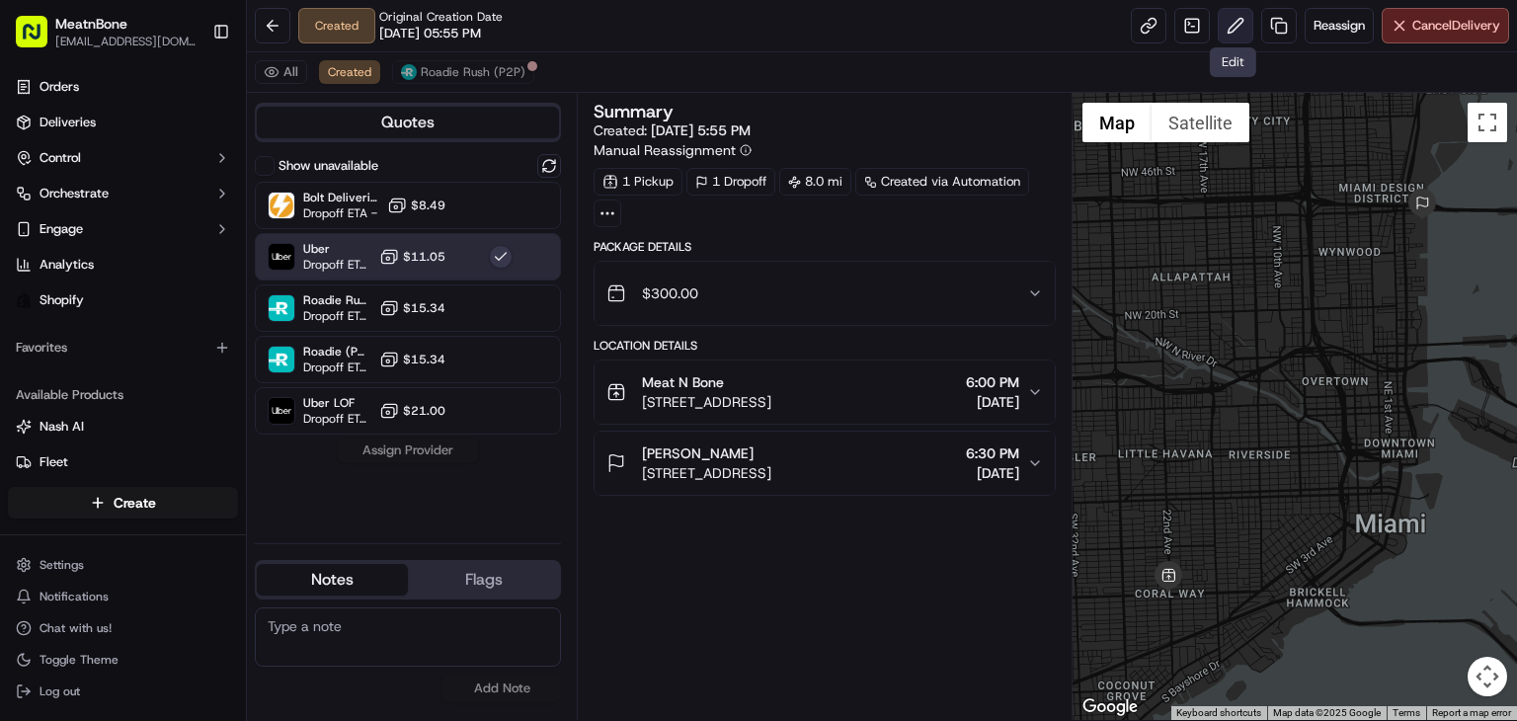
click at [1239, 35] on button at bounding box center [1236, 26] width 36 height 36
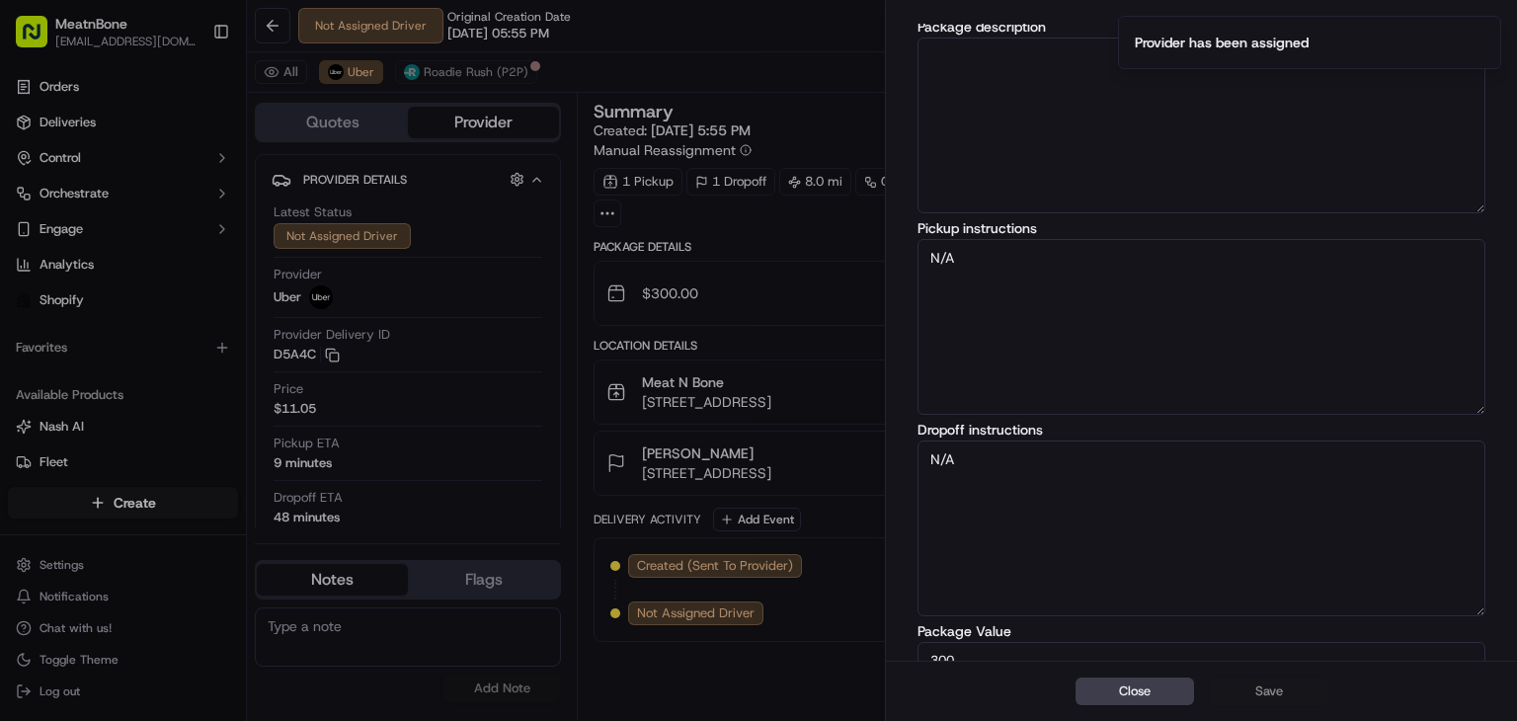
scroll to position [198, 0]
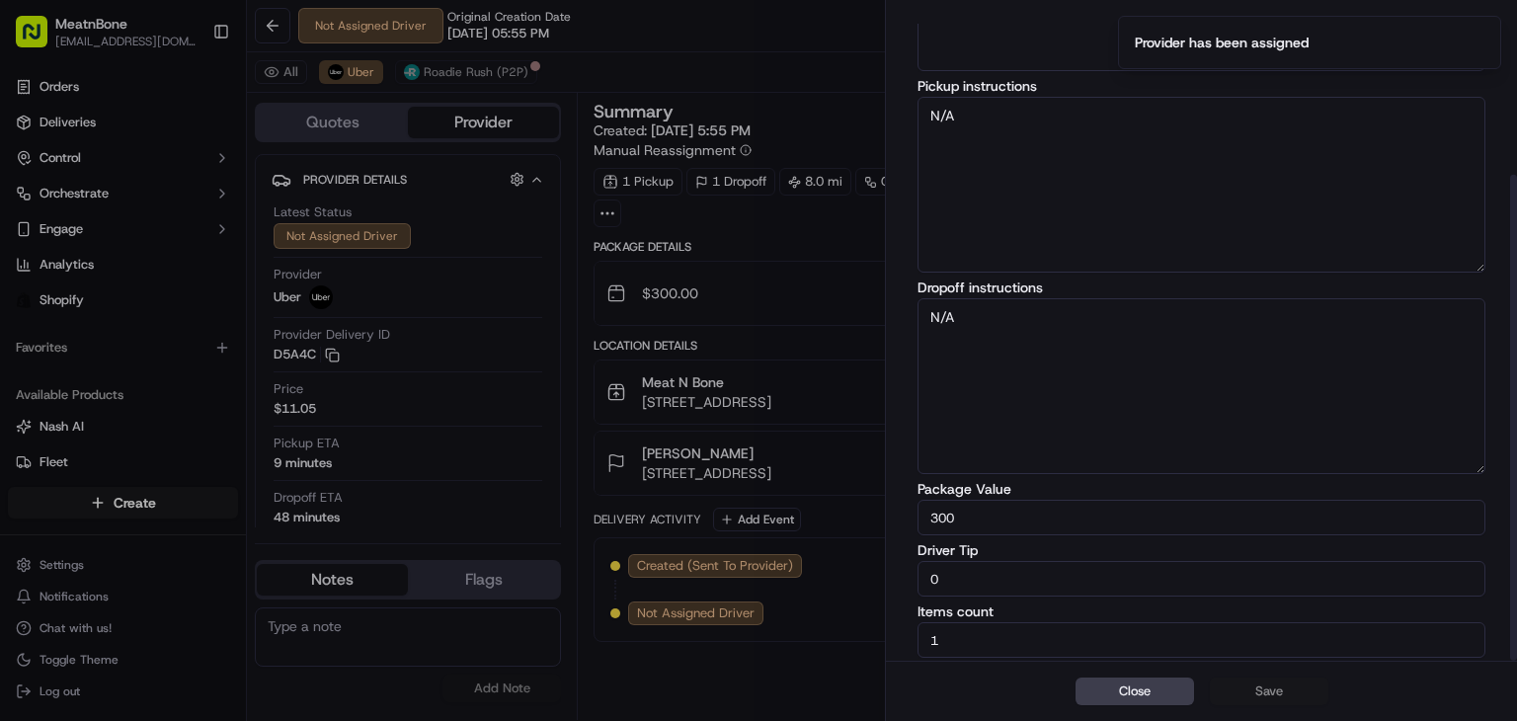
click at [1011, 585] on input "0" at bounding box center [1202, 579] width 568 height 36
type input "6"
click at [1315, 686] on button "Save" at bounding box center [1269, 692] width 119 height 28
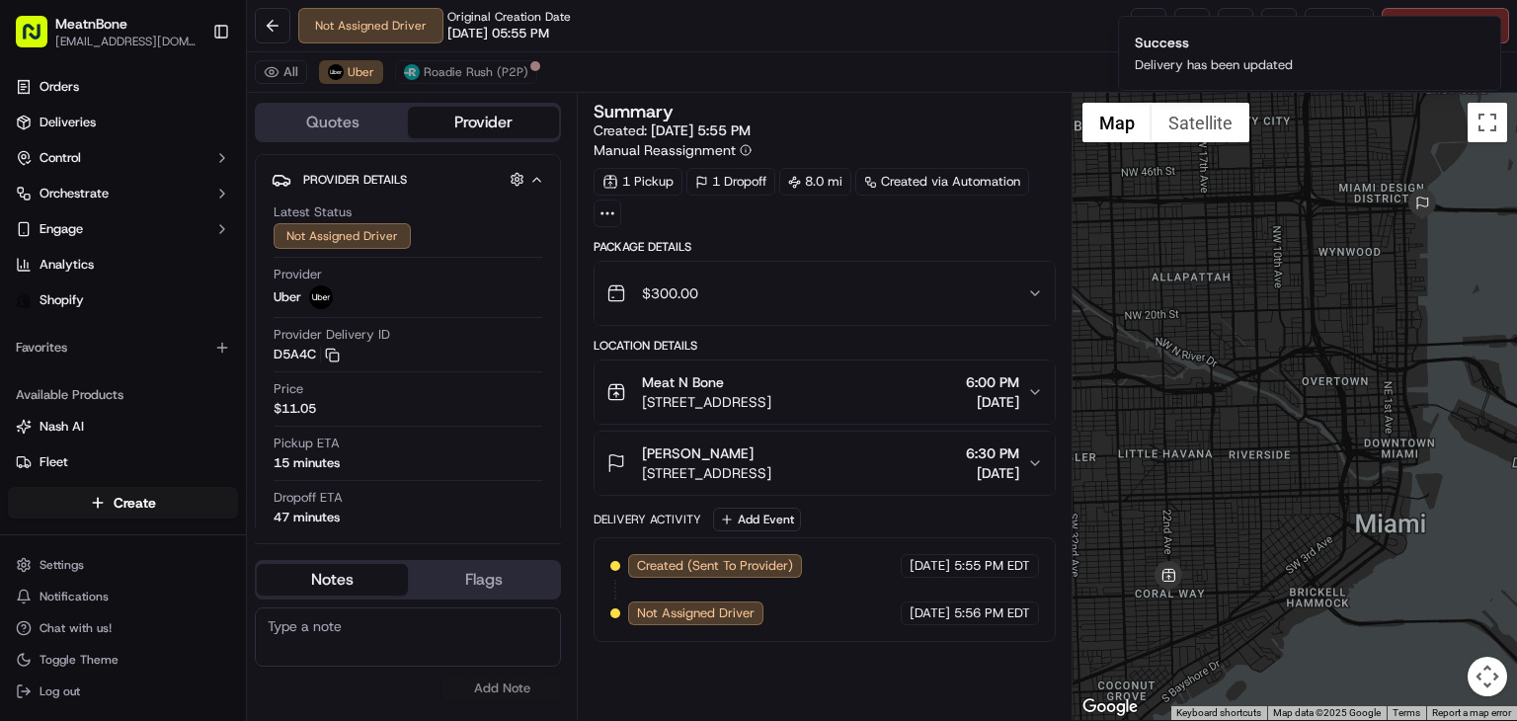
scroll to position [132, 0]
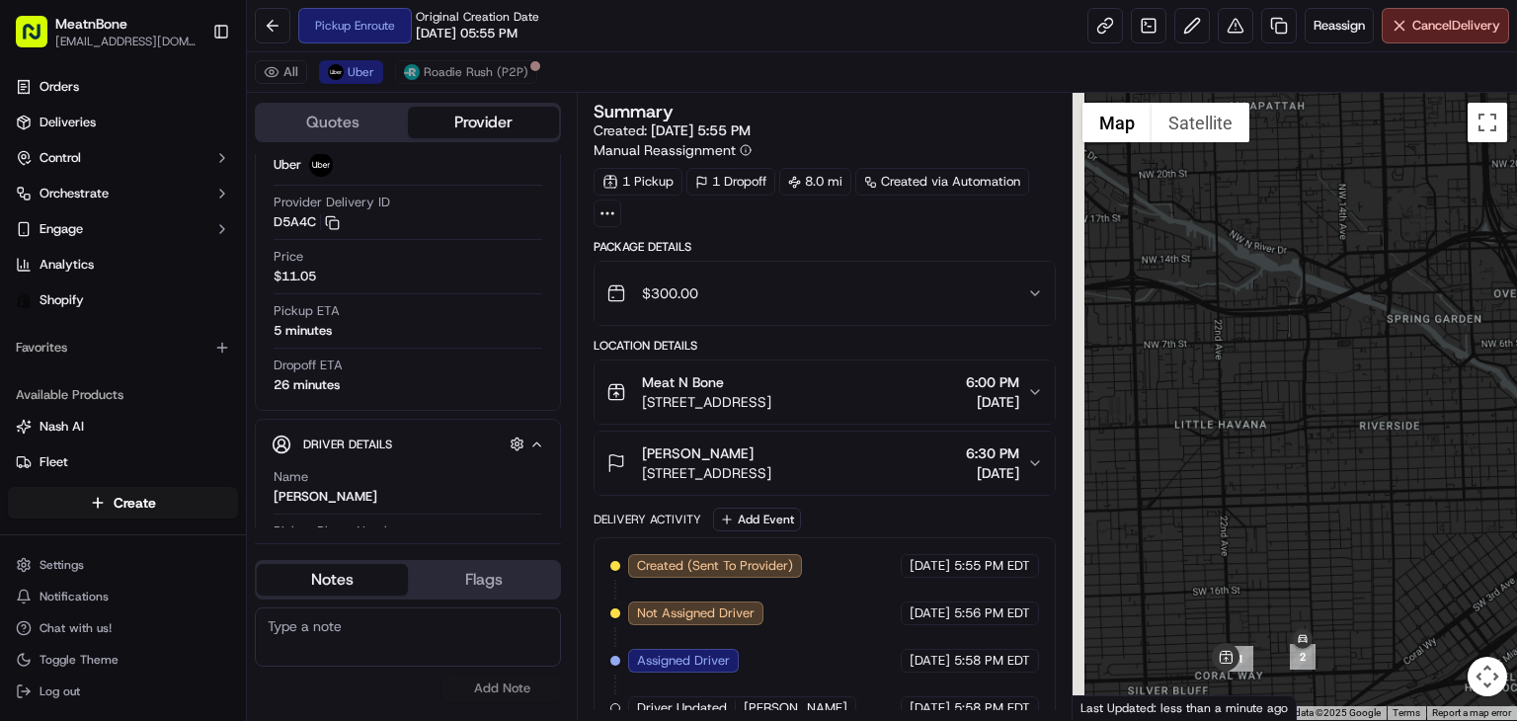
drag, startPoint x: 1238, startPoint y: 385, endPoint x: 1516, endPoint y: 311, distance: 288.2
click at [1516, 311] on div at bounding box center [1295, 406] width 445 height 627
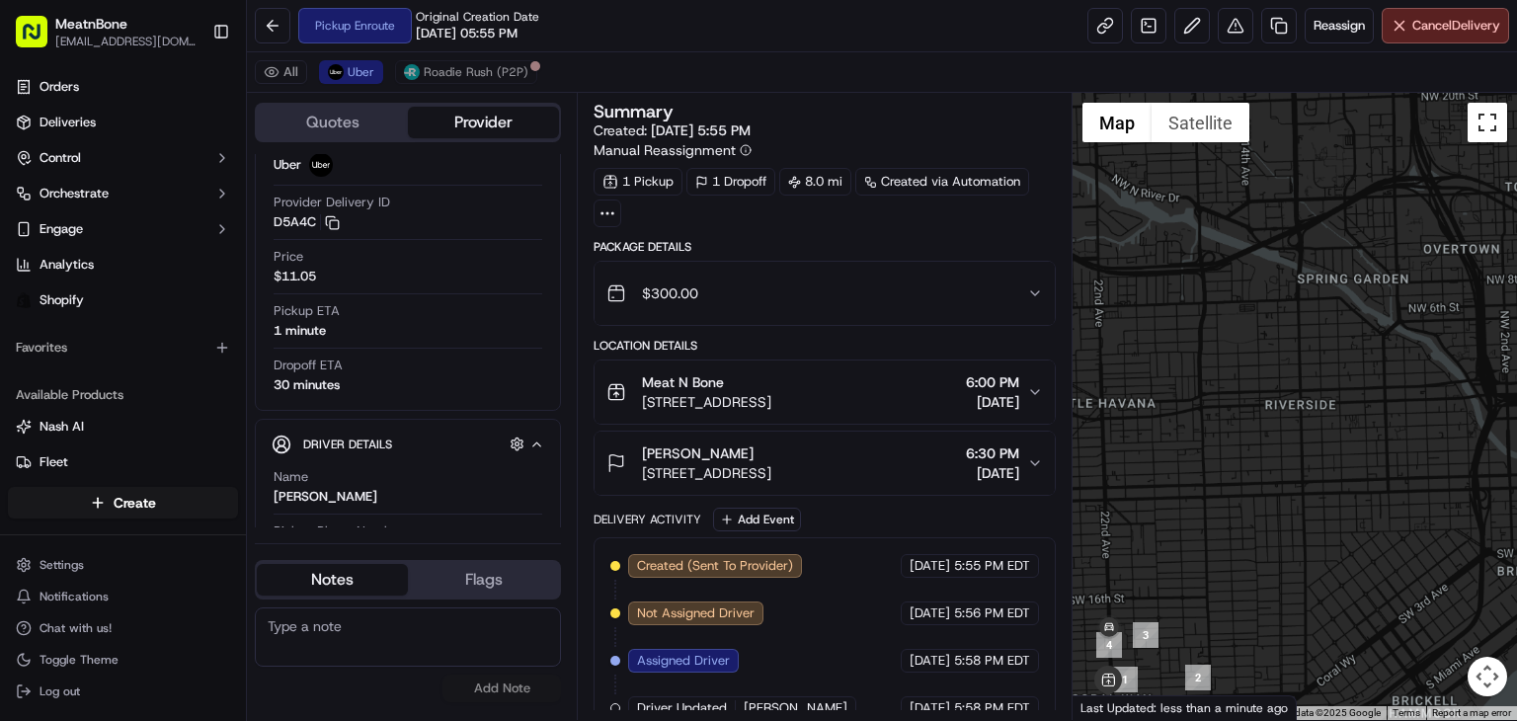
drag, startPoint x: 1176, startPoint y: 564, endPoint x: 1506, endPoint y: 111, distance: 560.7
click at [1510, 102] on div at bounding box center [1295, 406] width 445 height 627
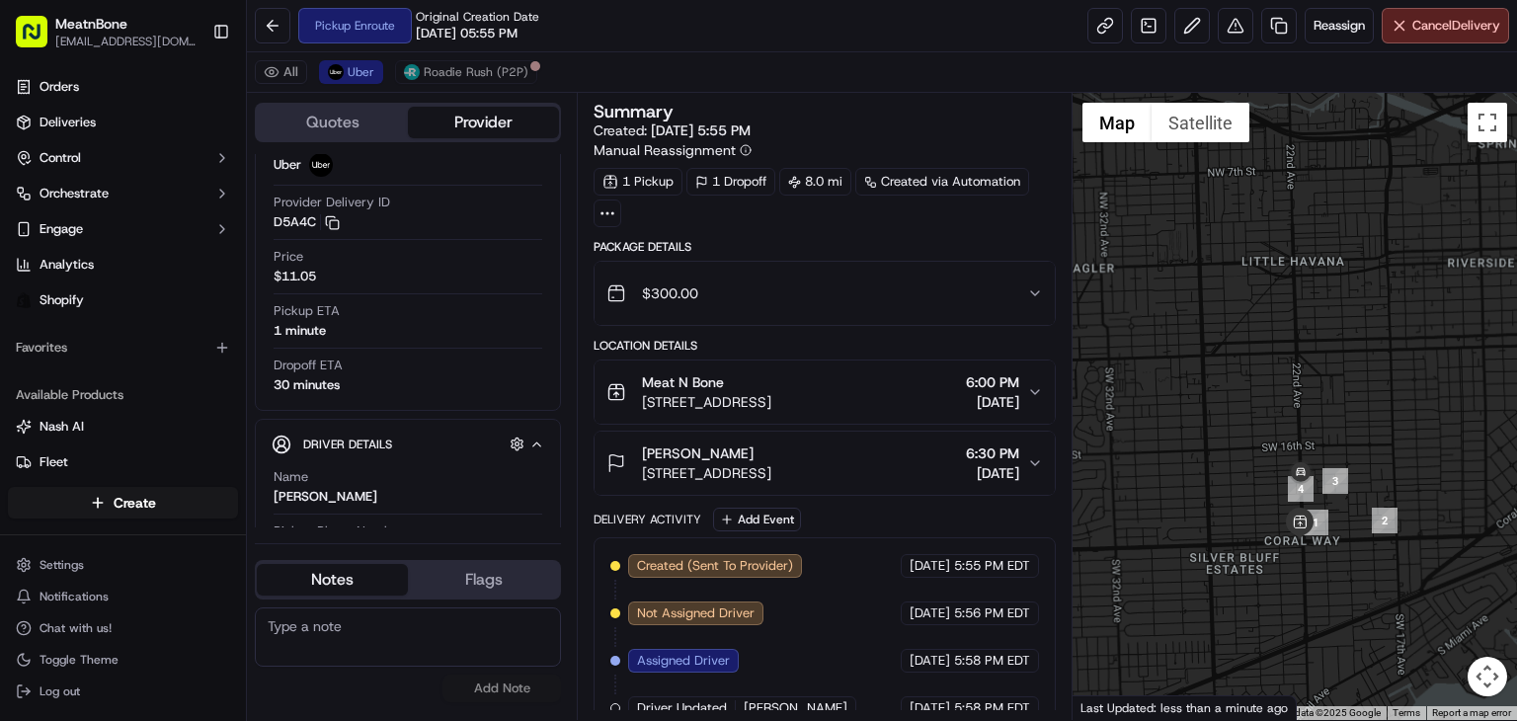
drag, startPoint x: 1316, startPoint y: 187, endPoint x: 1231, endPoint y: 686, distance: 506.0
click at [1223, 686] on div "← Move left → Move right ↑ Move up ↓ Move down + Zoom in - Zoom out Home Jump l…" at bounding box center [1295, 406] width 445 height 627
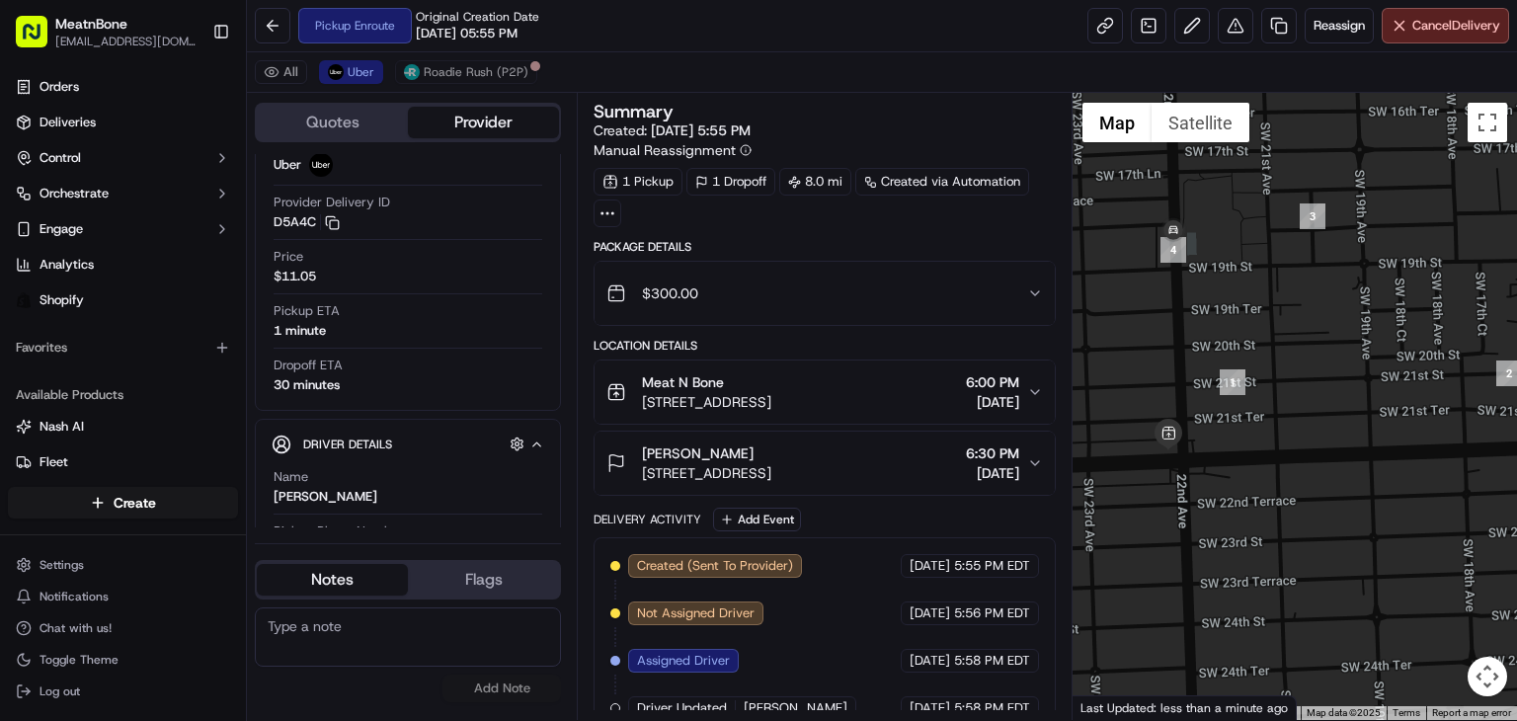
click at [1362, 530] on div at bounding box center [1295, 406] width 445 height 627
